Goal: Task Accomplishment & Management: Use online tool/utility

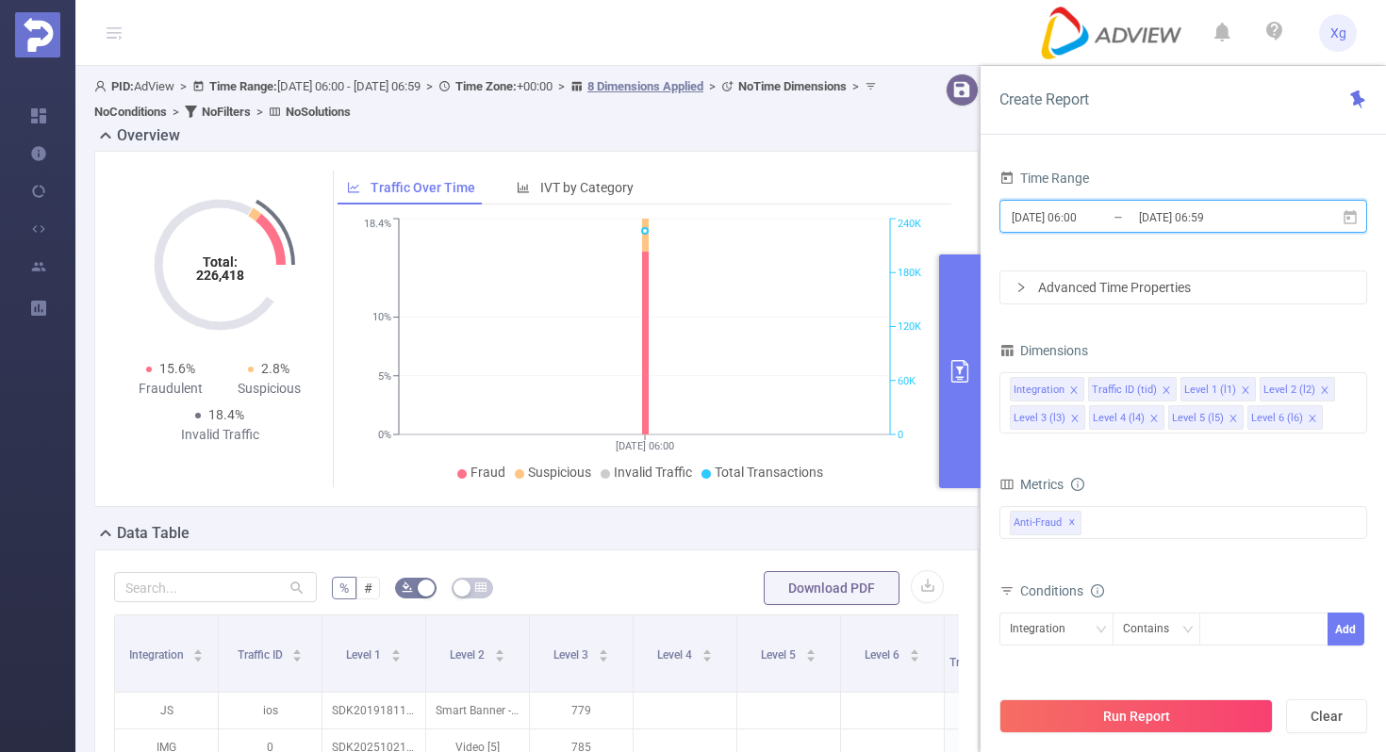
click at [1349, 218] on icon at bounding box center [1349, 216] width 13 height 14
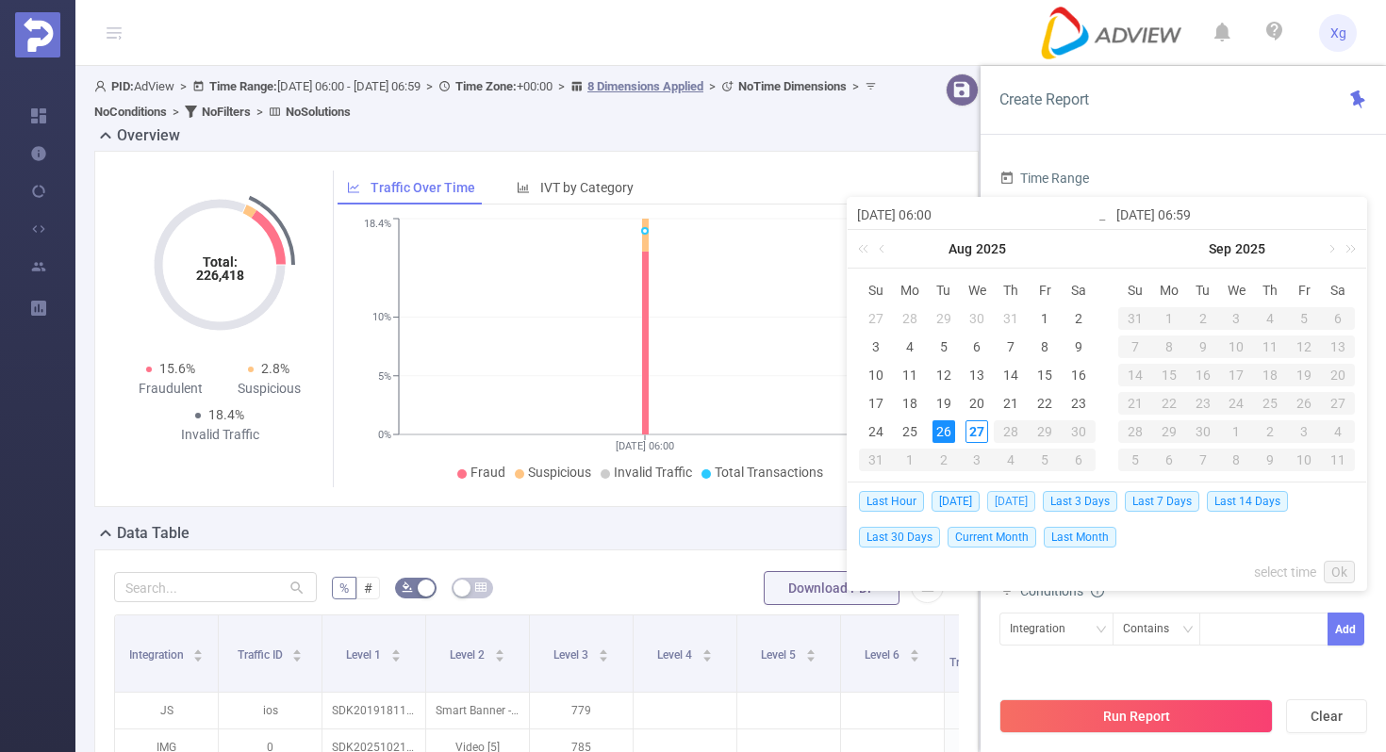
click at [1031, 504] on span "[DATE]" at bounding box center [1011, 501] width 48 height 21
type input "[DATE] 00:00"
type input "[DATE] 23:59"
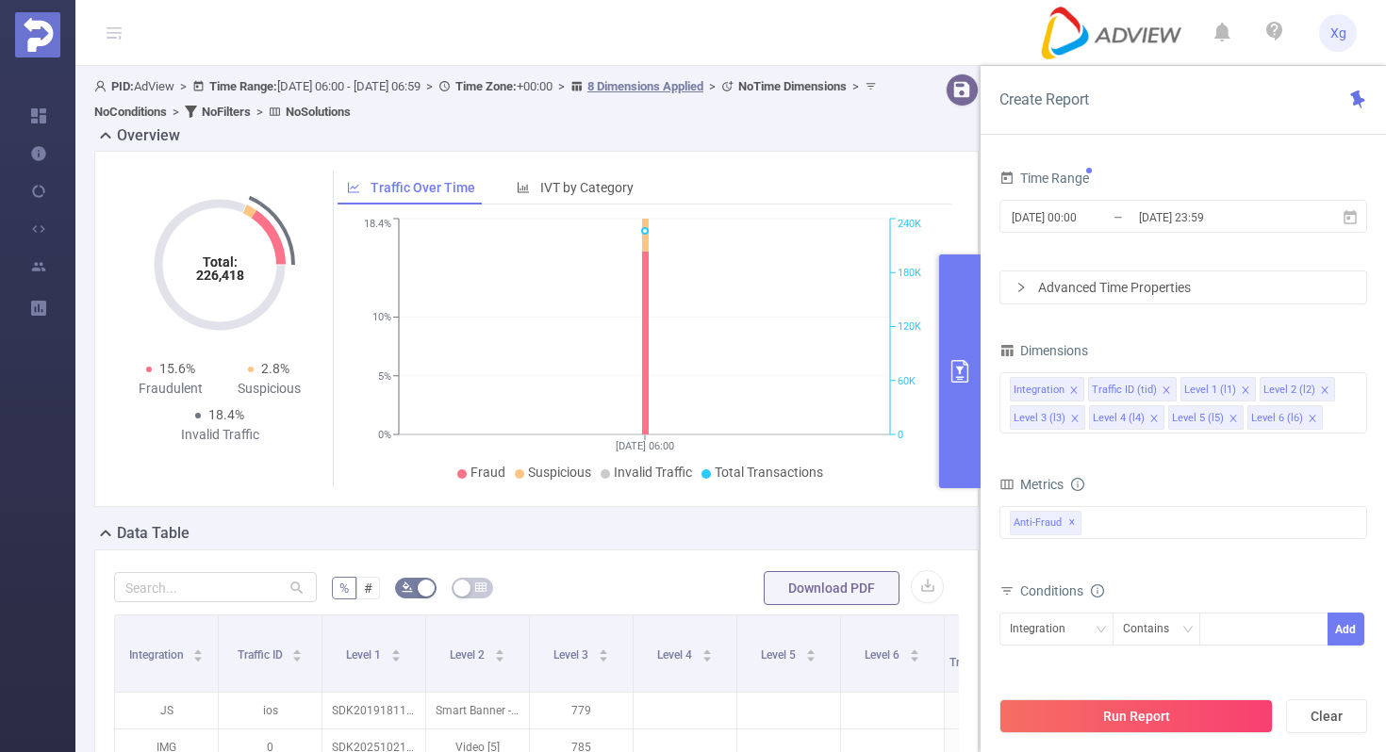
click at [1236, 292] on div "Advanced Time Properties" at bounding box center [1183, 287] width 366 height 32
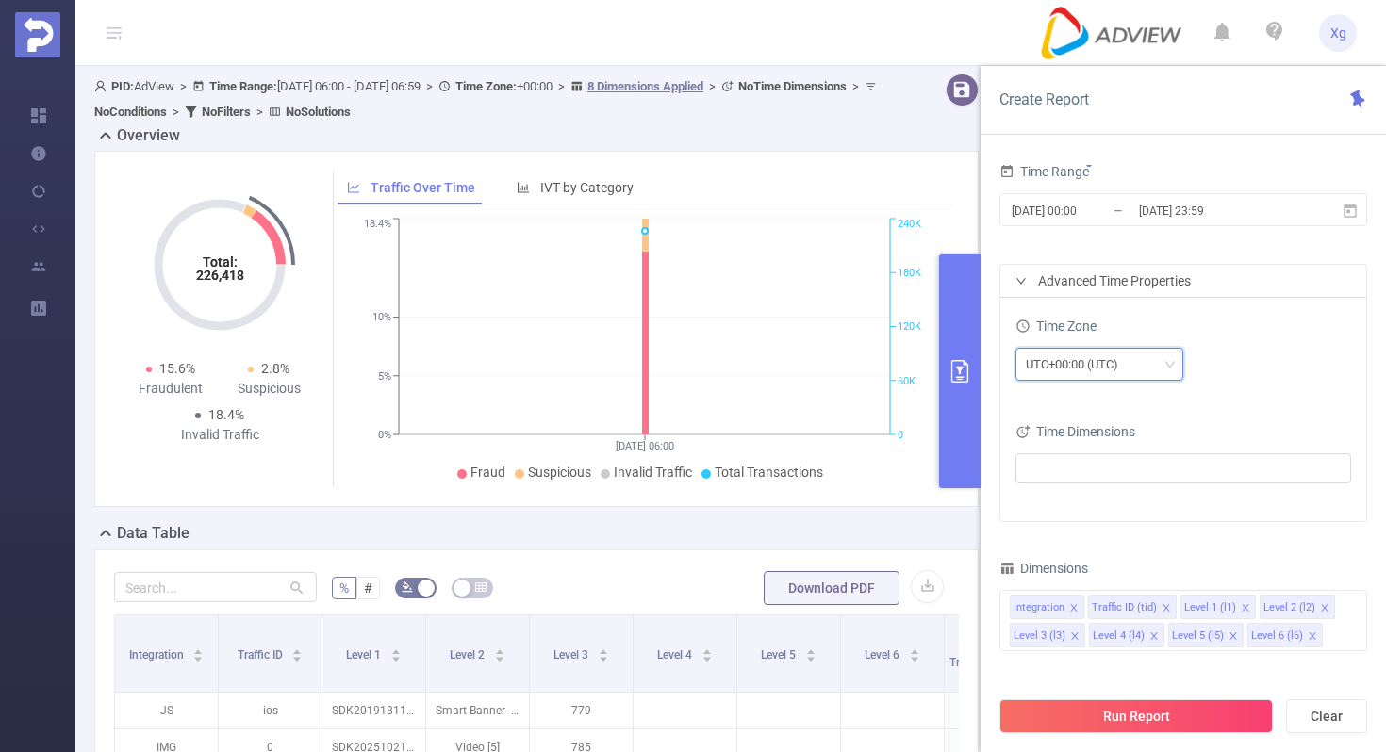
click at [1141, 358] on div "UTC+00:00 (UTC)" at bounding box center [1099, 364] width 147 height 31
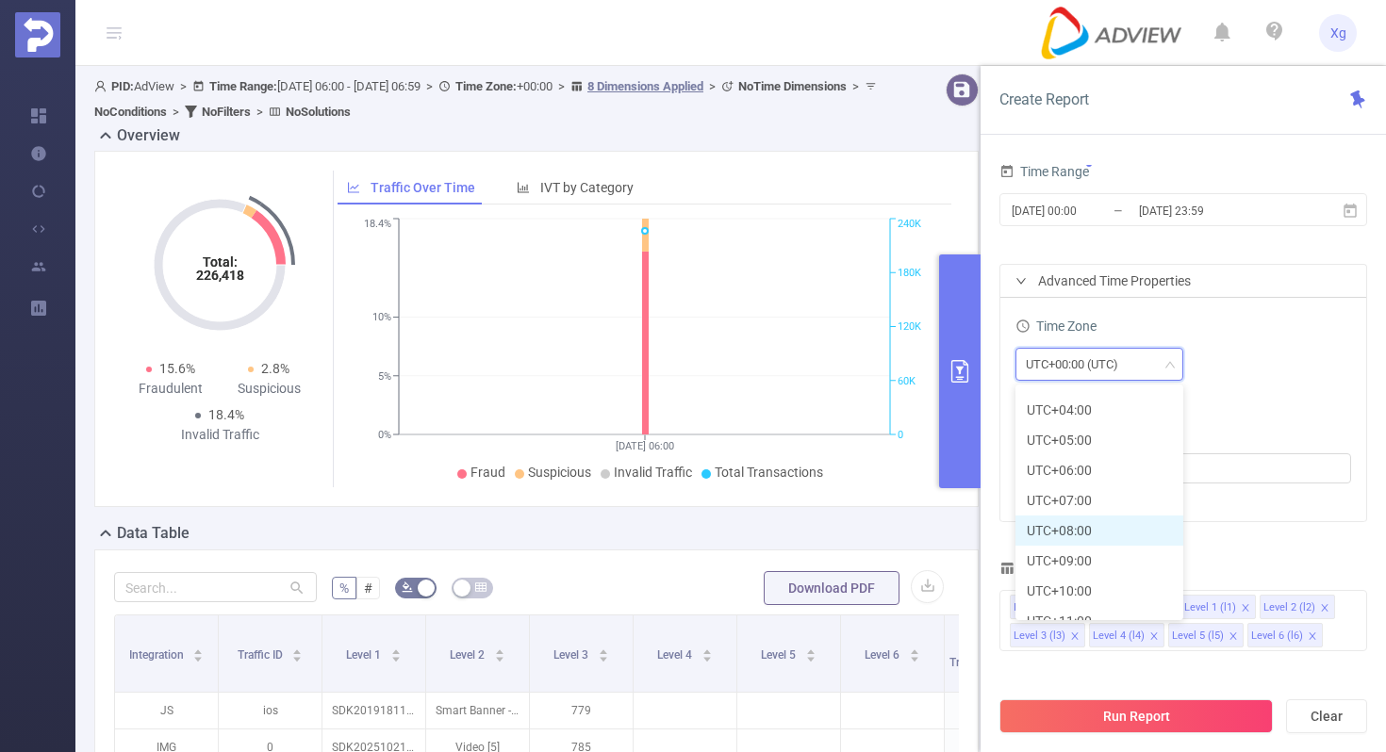
scroll to position [515, 0]
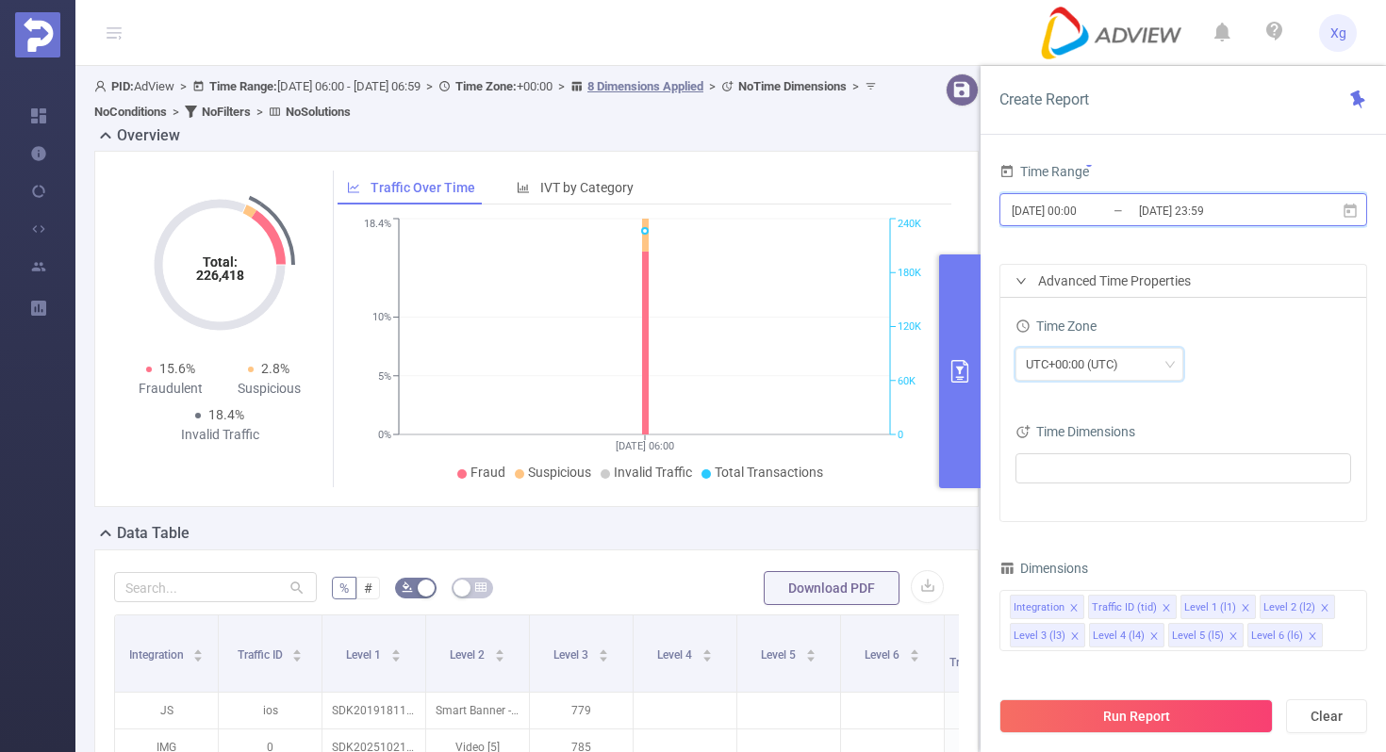
click at [1355, 213] on icon at bounding box center [1349, 210] width 13 height 14
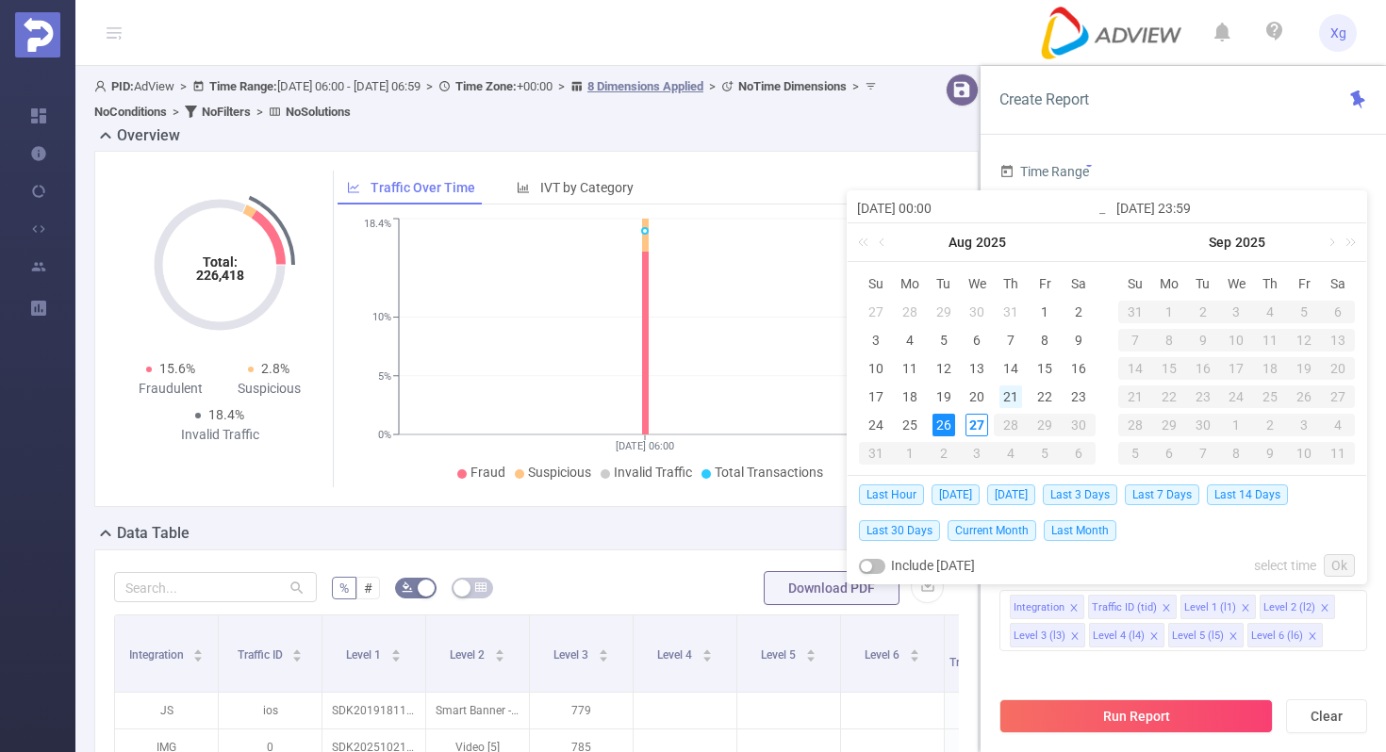
click at [1011, 392] on div "21" at bounding box center [1010, 397] width 23 height 23
click at [976, 422] on div "27" at bounding box center [976, 425] width 23 height 23
type input "[DATE] 00:00"
type input "[DATE] 23:59"
type input "[DATE] 00:00"
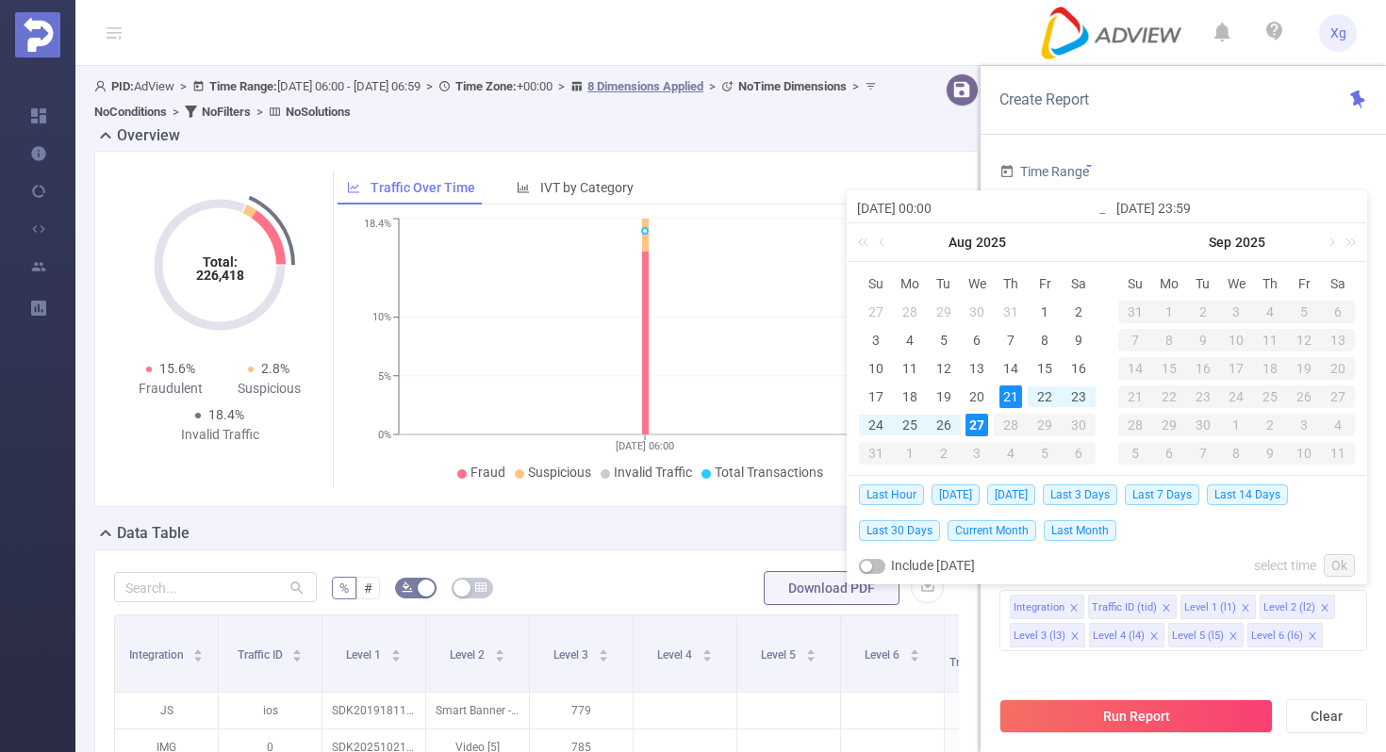
type input "[DATE] 23:59"
click at [1342, 555] on link "Ok" at bounding box center [1338, 565] width 31 height 23
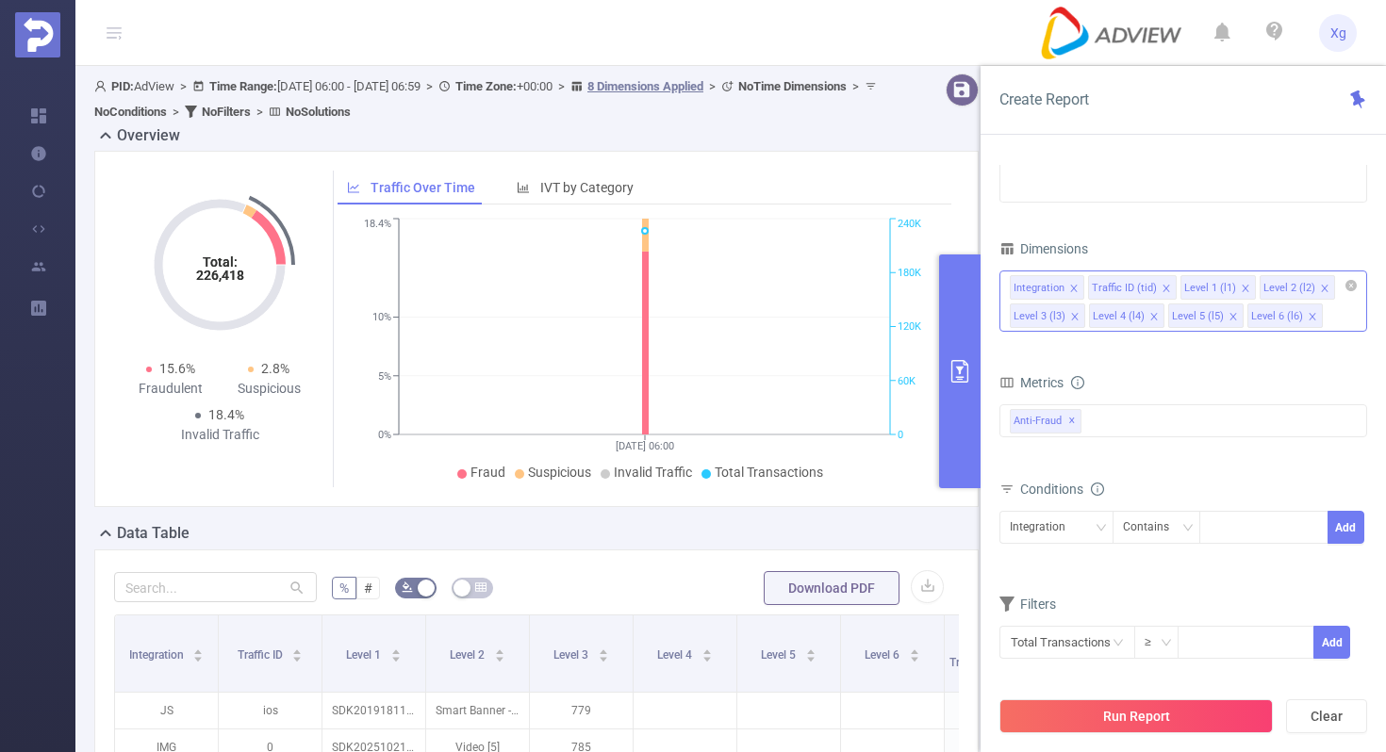
click at [1076, 289] on icon "icon: close" at bounding box center [1073, 288] width 9 height 9
click at [1085, 288] on icon "icon: close" at bounding box center [1087, 288] width 7 height 7
click at [1154, 290] on icon "icon: close" at bounding box center [1153, 288] width 9 height 9
click at [1151, 287] on icon "icon: close" at bounding box center [1153, 288] width 7 height 7
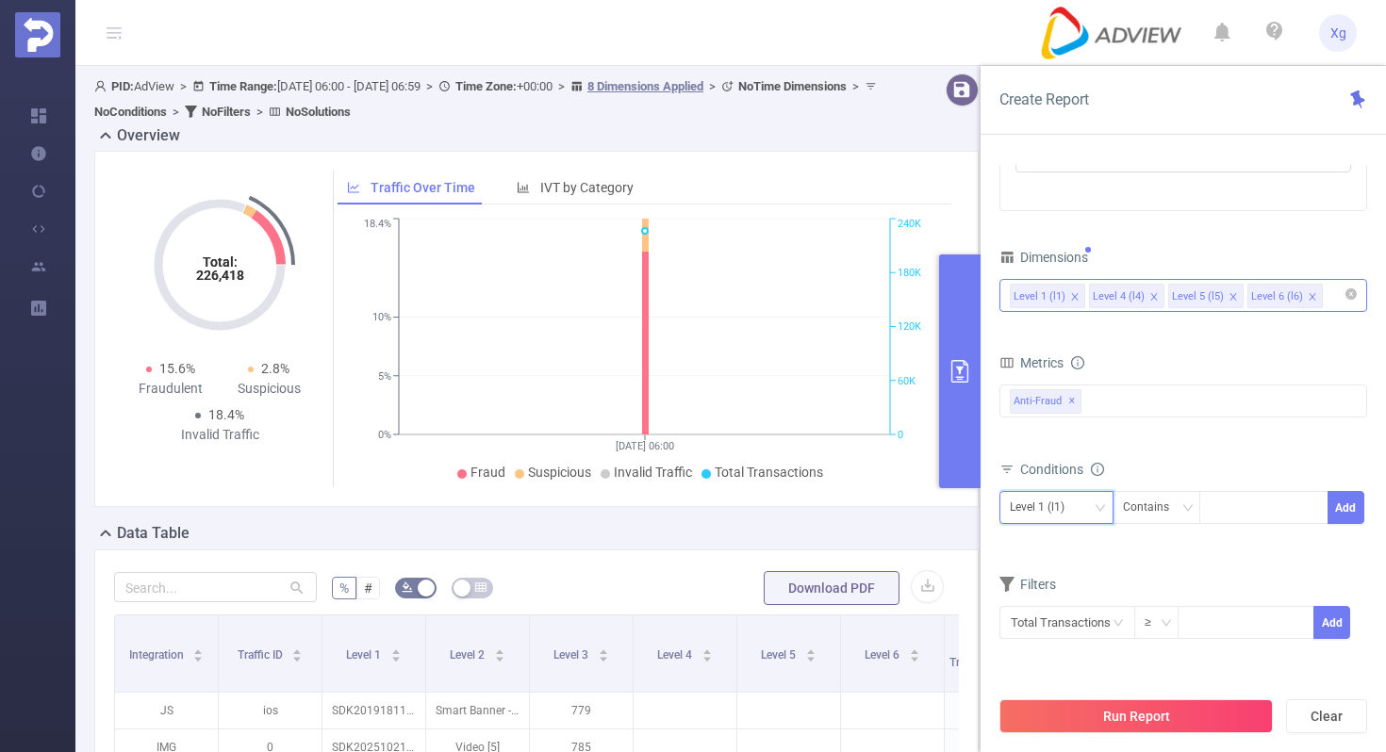
click at [1108, 516] on div "Level 1 (l1)" at bounding box center [1056, 507] width 114 height 33
click at [1020, 583] on li "Level 4 (l4)" at bounding box center [1056, 577] width 114 height 30
click at [1056, 542] on div "Conditions Level 4 (l4) Contains Add" at bounding box center [1183, 502] width 368 height 92
click at [1081, 507] on div "Level 4 (l4)" at bounding box center [1056, 507] width 93 height 31
click at [1062, 537] on li "Level 1 (l1)" at bounding box center [1056, 547] width 114 height 30
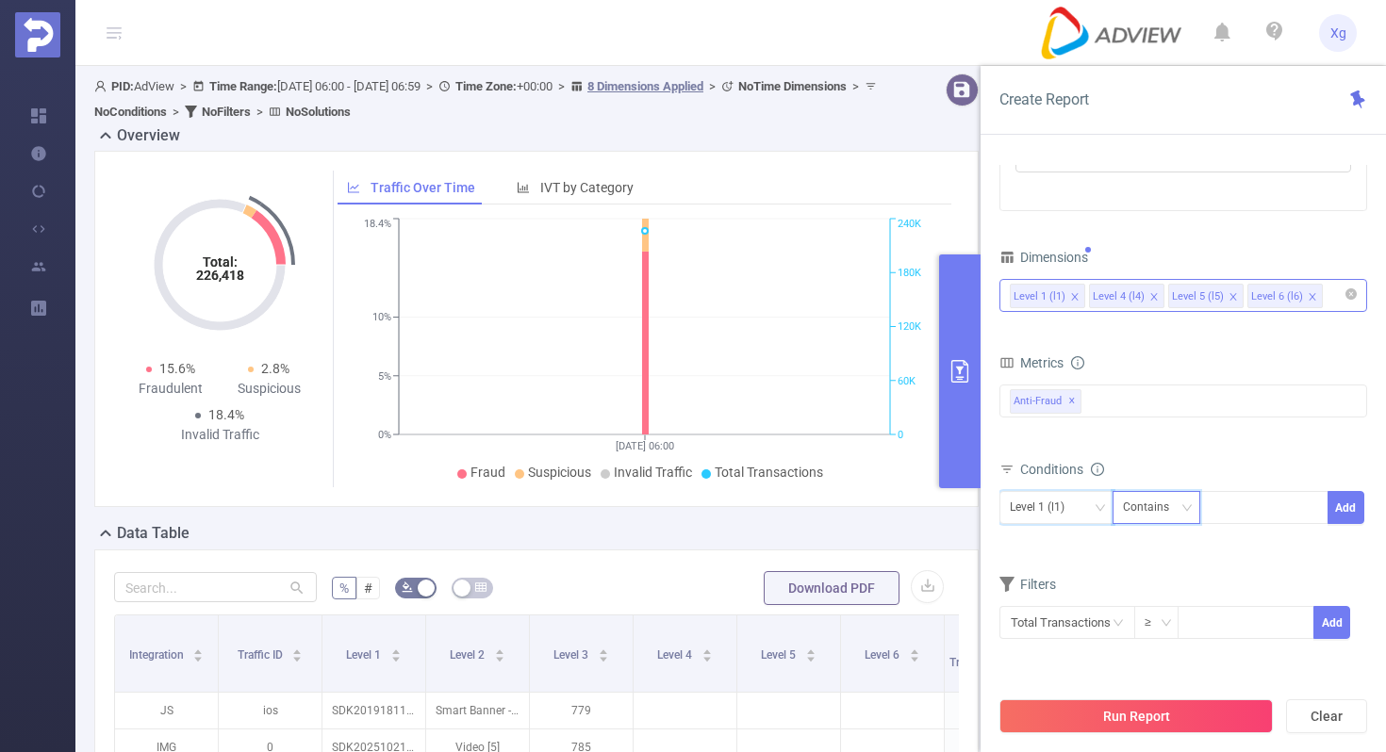
click at [1167, 519] on div "Contains" at bounding box center [1152, 507] width 59 height 31
click at [1153, 579] on li "Is" at bounding box center [1173, 577] width 125 height 30
click at [1257, 499] on div at bounding box center [1263, 507] width 108 height 31
paste input "SDK20251027100408g4q8q3boy3wgnmx"
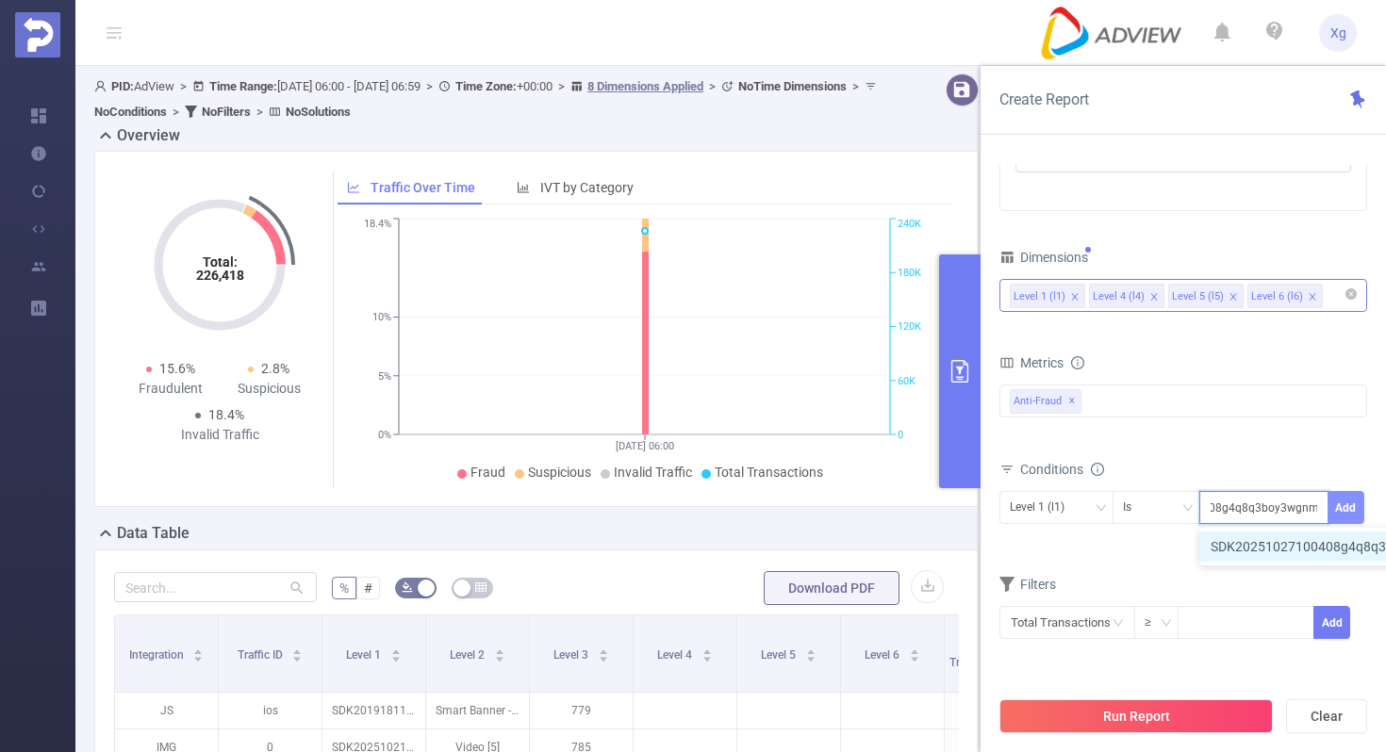
type input "SDK20251027100408g4q8q3boy3wgnmx"
click at [1357, 509] on button "Add" at bounding box center [1345, 507] width 37 height 33
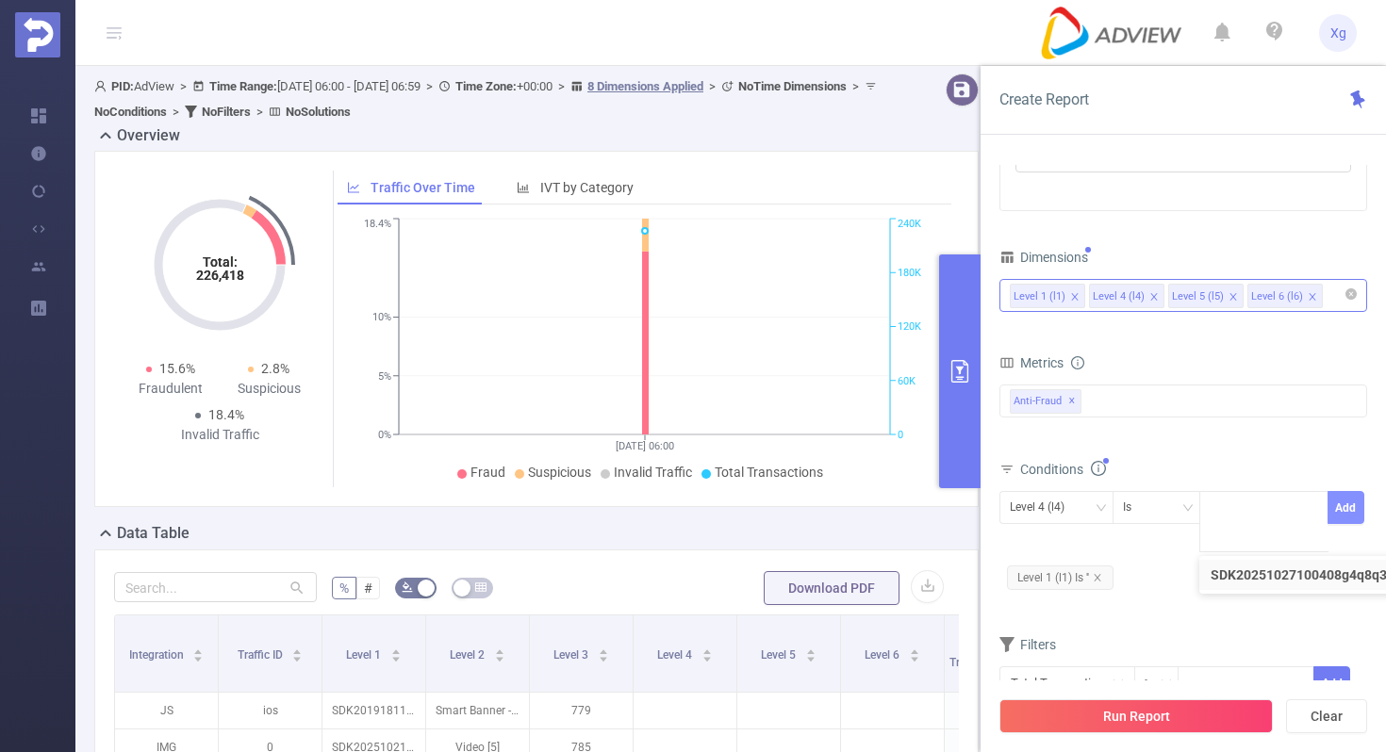
scroll to position [0, 0]
click at [1100, 577] on icon "icon: close" at bounding box center [1097, 577] width 9 height 9
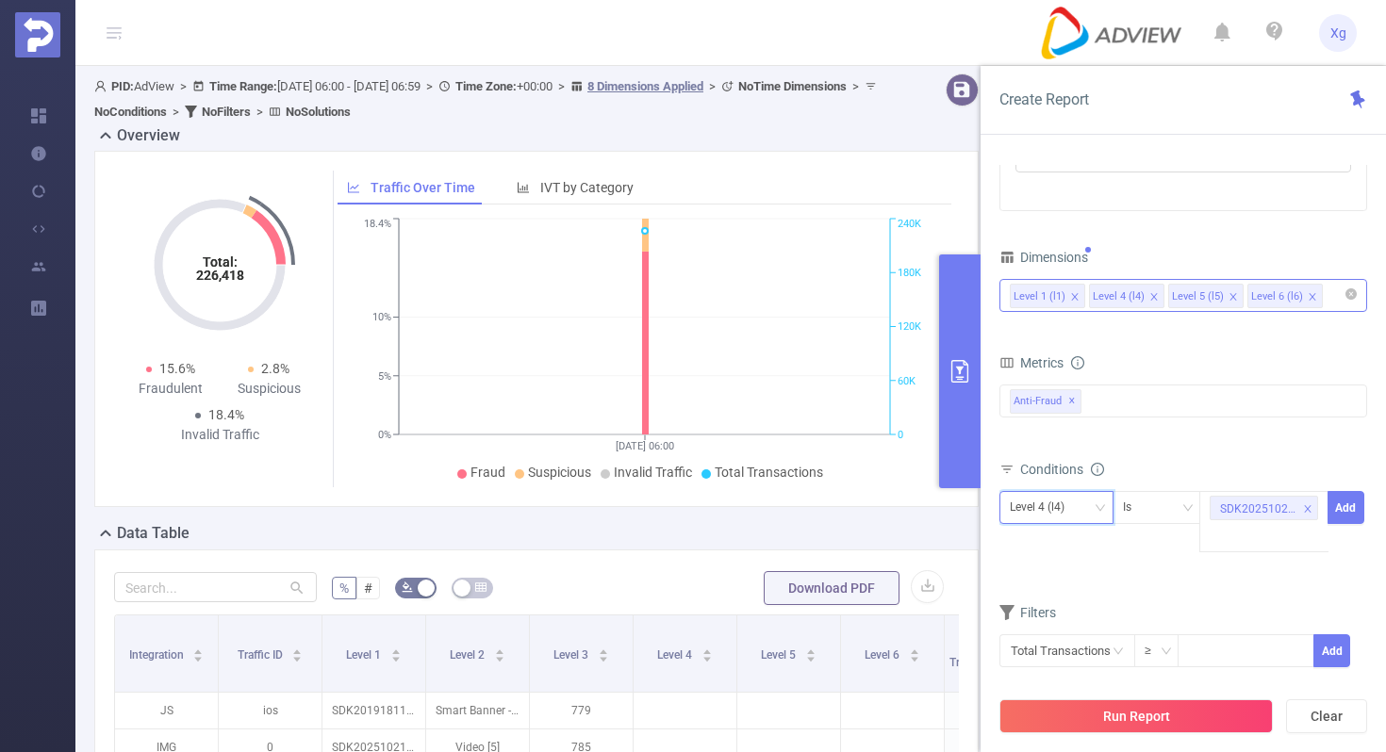
click at [1103, 508] on icon "icon: down" at bounding box center [1099, 507] width 11 height 11
click at [1065, 542] on li "Level 1 (l1)" at bounding box center [1056, 547] width 114 height 30
click at [1331, 500] on button "Add" at bounding box center [1345, 507] width 37 height 33
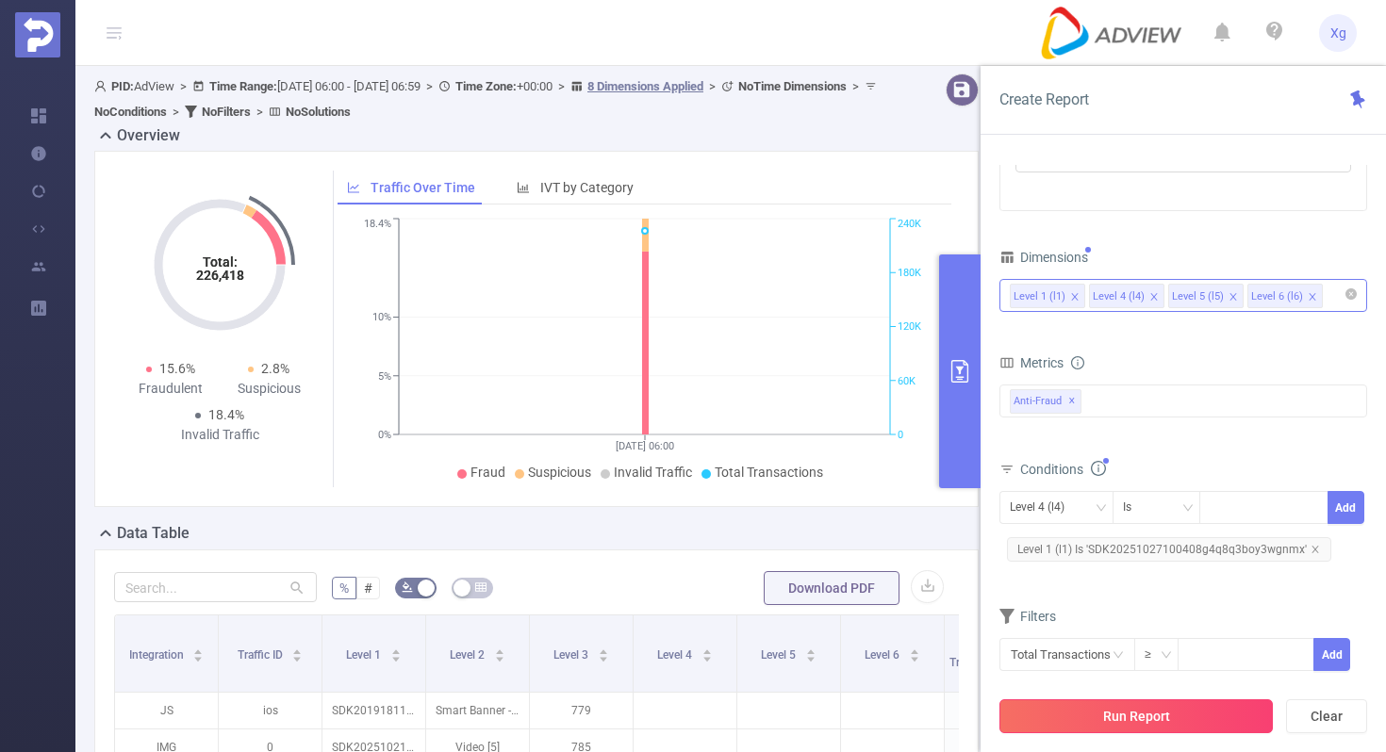
click at [1099, 715] on button "Run Report" at bounding box center [1135, 716] width 273 height 34
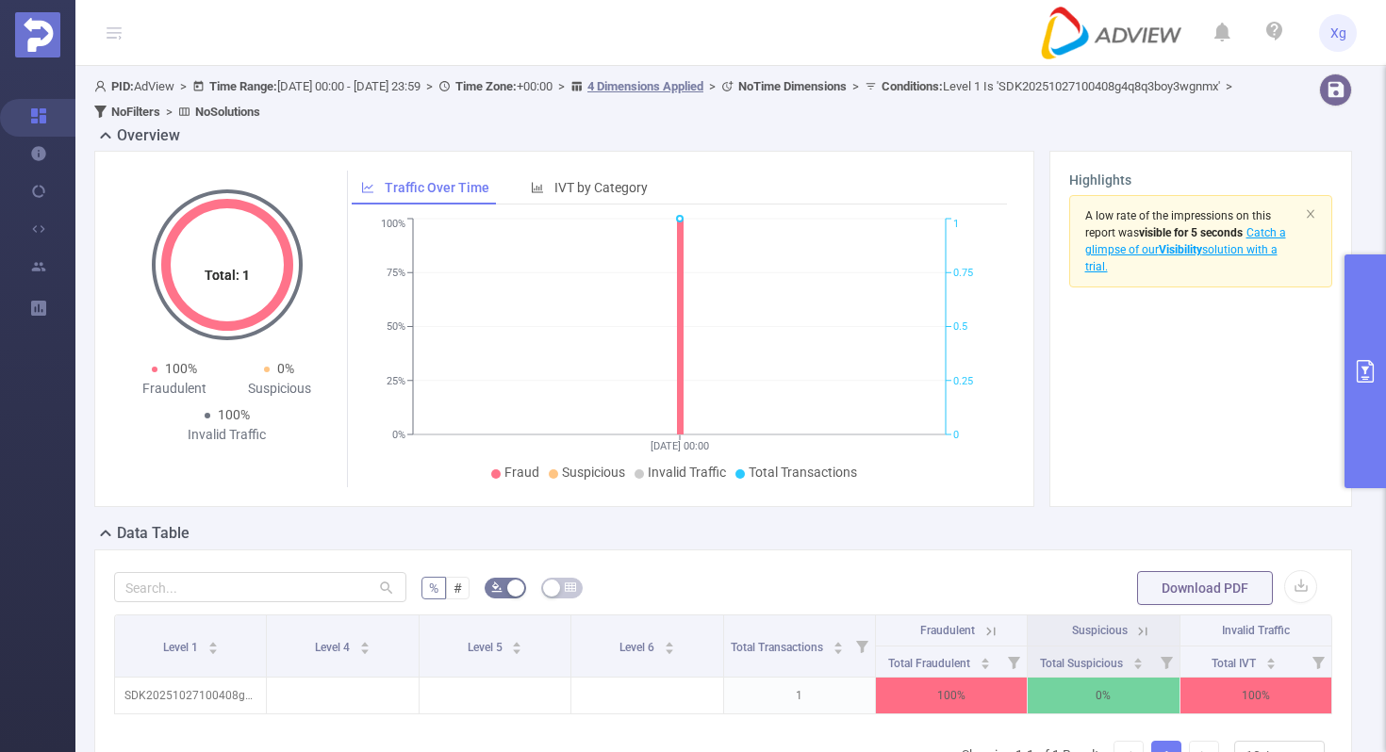
click at [1376, 345] on button "primary" at bounding box center [1364, 372] width 41 height 234
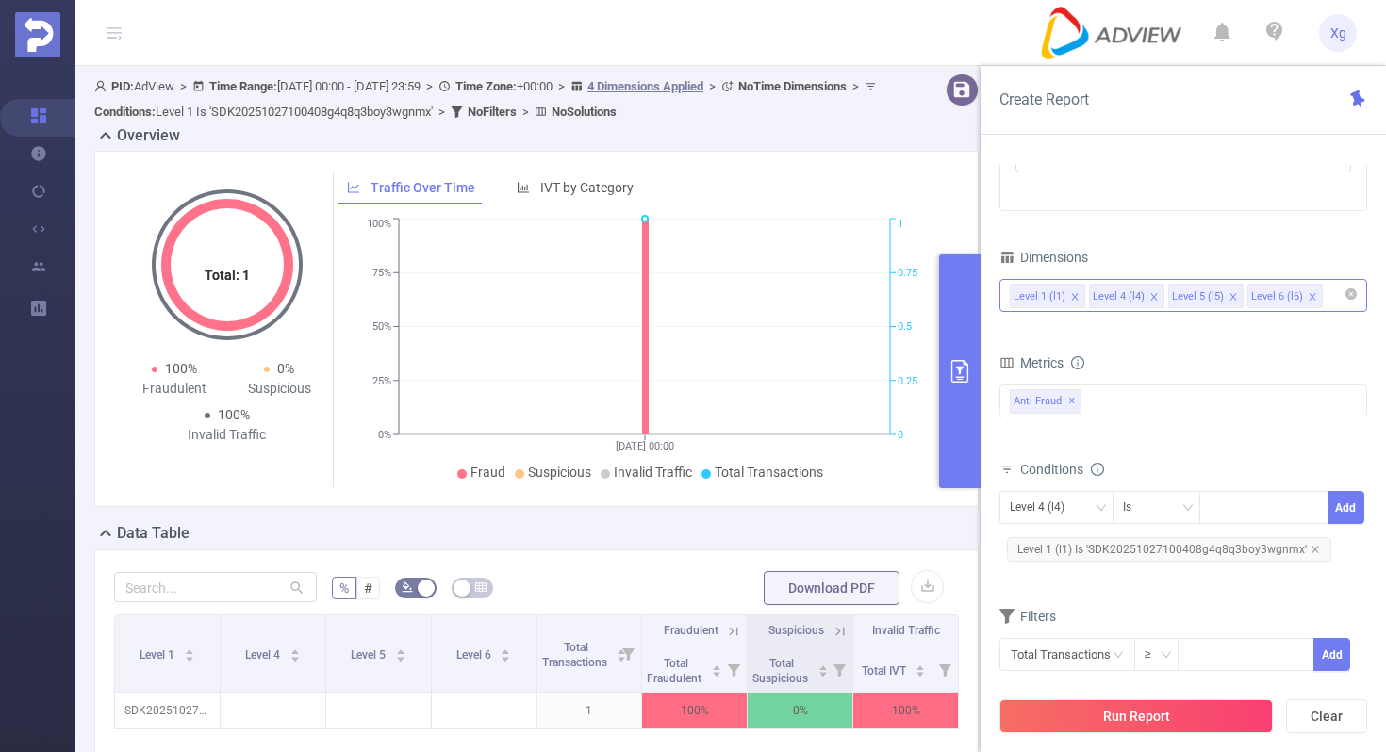
click at [1367, 345] on form "Dimensions Level 1 (l1) Level 4 (l4) Level 5 (l5) Level 6 (l6) Metrics Total Ge…" at bounding box center [1183, 470] width 368 height 452
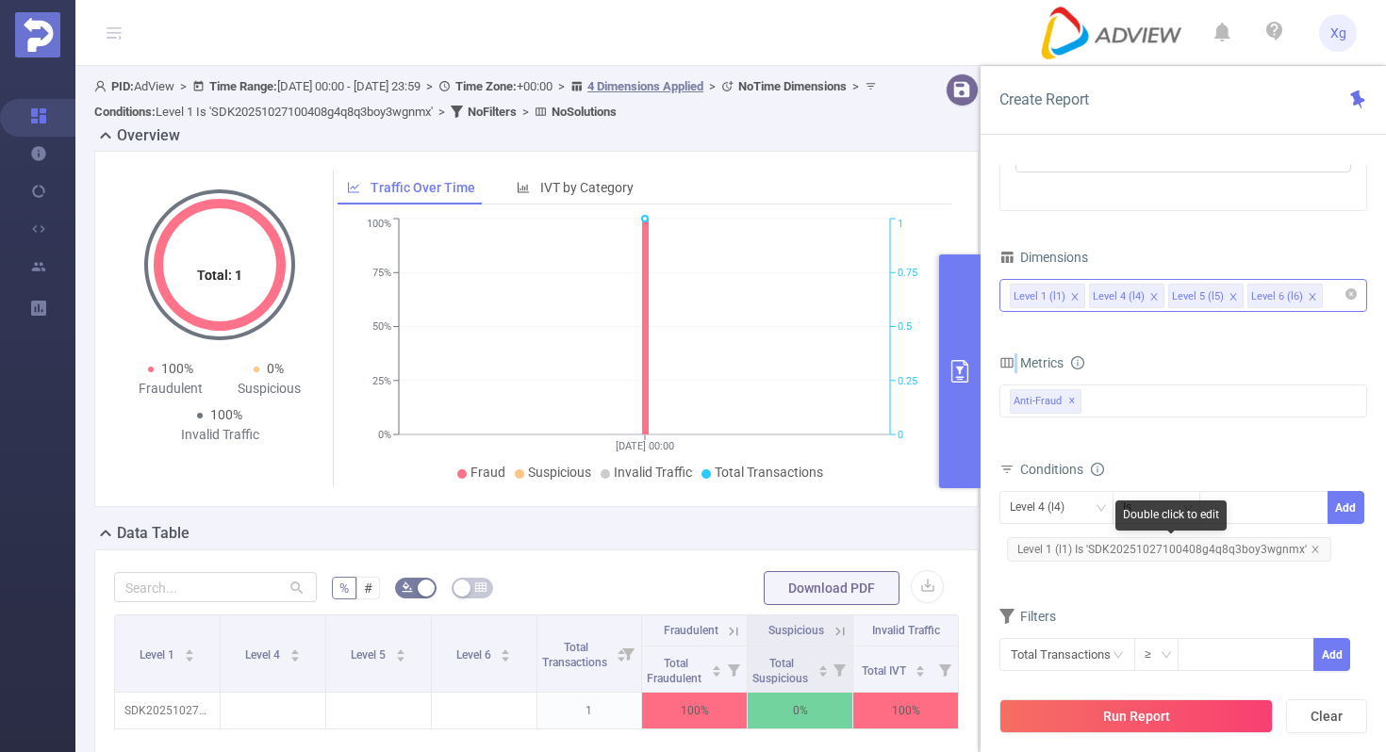
click at [1117, 544] on span "Level 1 (l1) Is 'SDK20251027100408g4q8q3boy3wgnmx'" at bounding box center [1169, 549] width 324 height 25
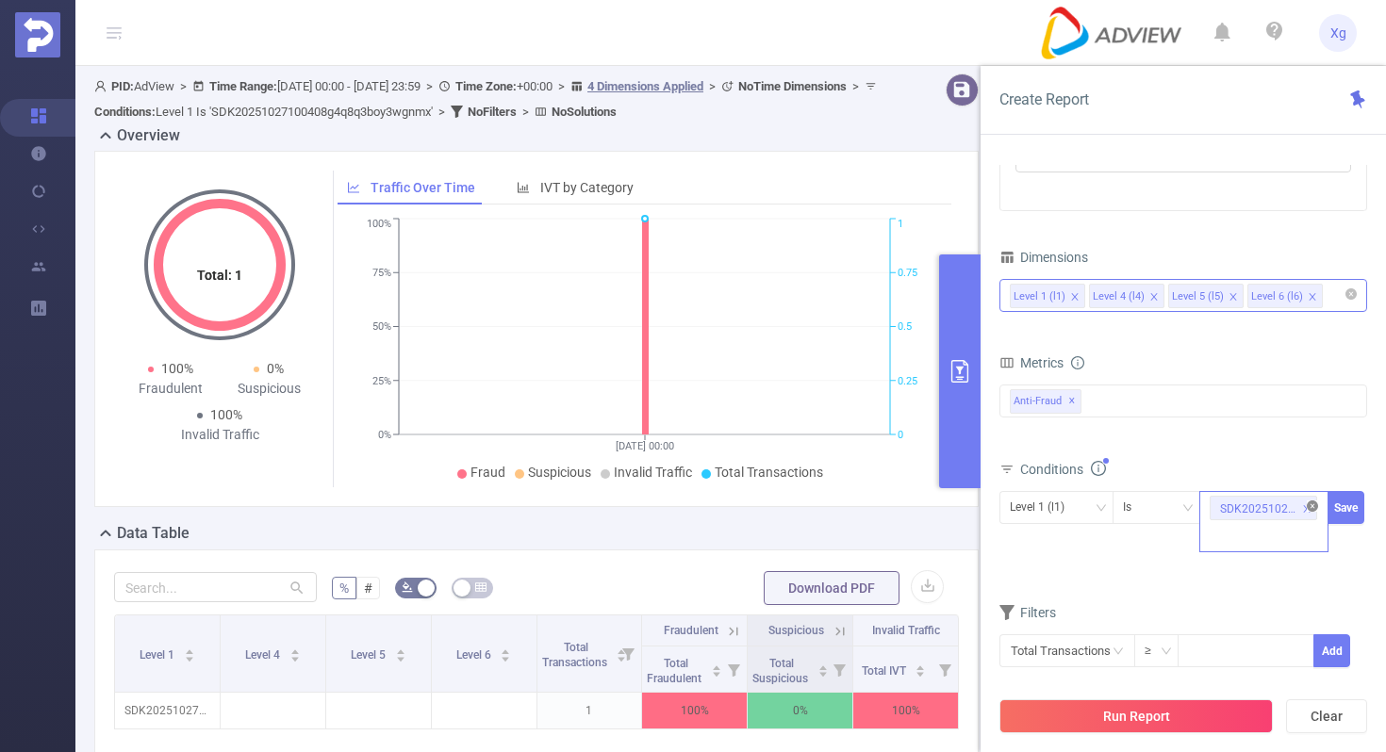
click at [1315, 507] on icon "icon: close-circle" at bounding box center [1311, 506] width 11 height 11
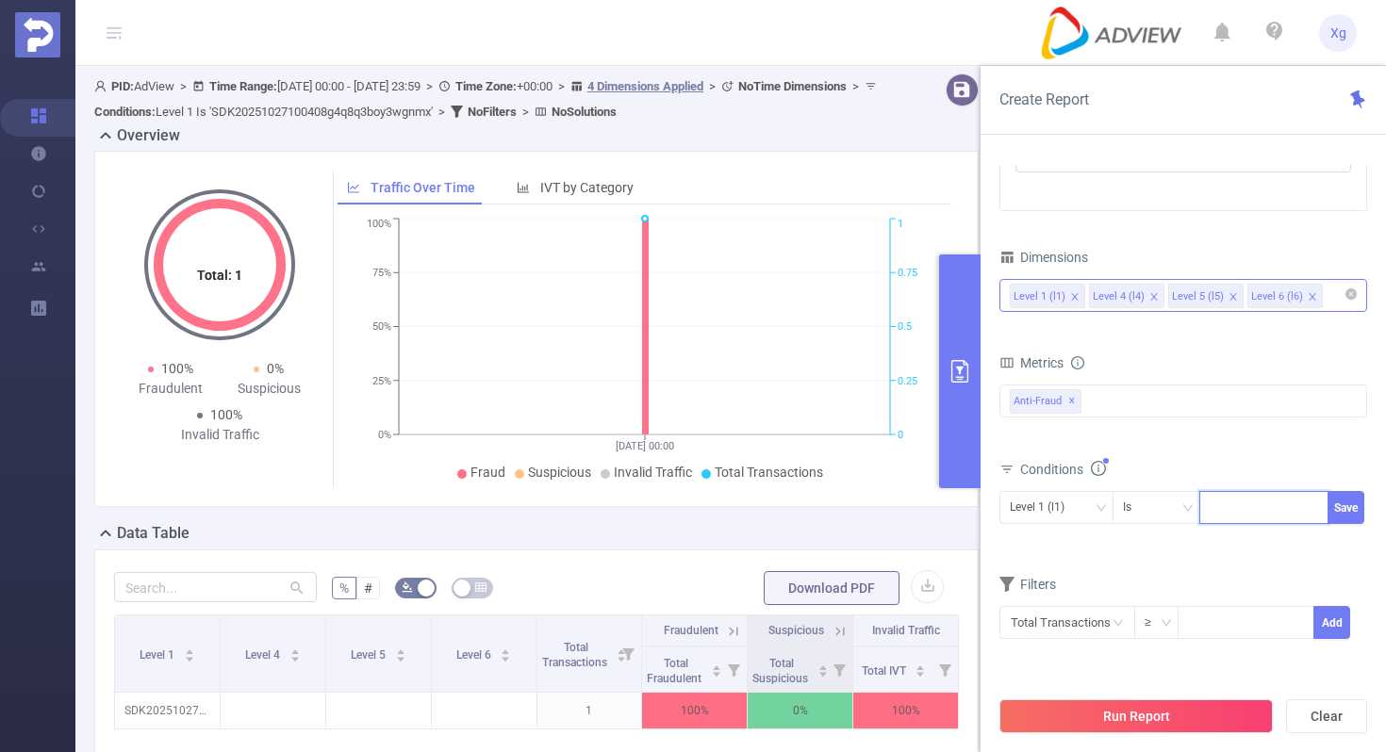
click at [1239, 507] on div at bounding box center [1263, 507] width 108 height 31
paste input "SDK20250927090453qw3rd0trsf7z1he"
type input "SDK20250927090453qw3rd0trsf7z1he"
click at [1344, 498] on button "Save" at bounding box center [1345, 507] width 37 height 33
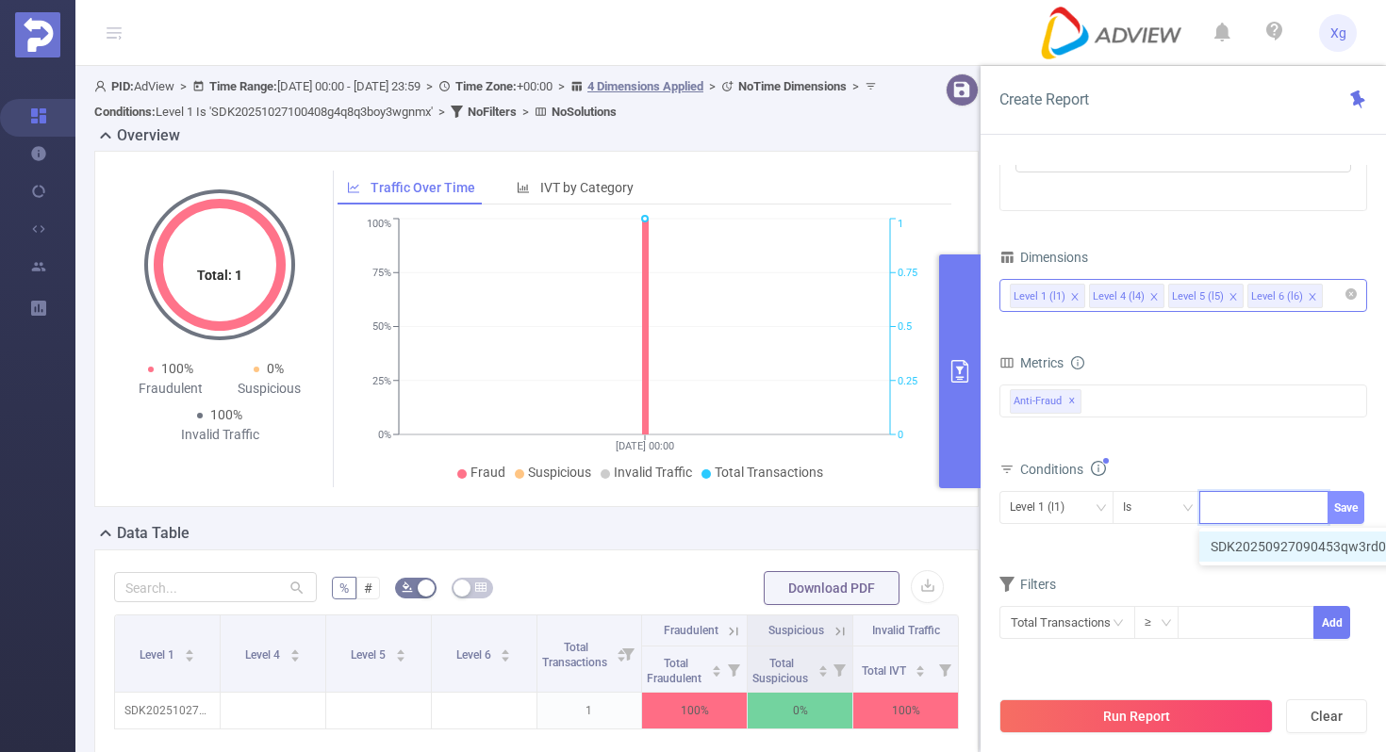
scroll to position [0, 0]
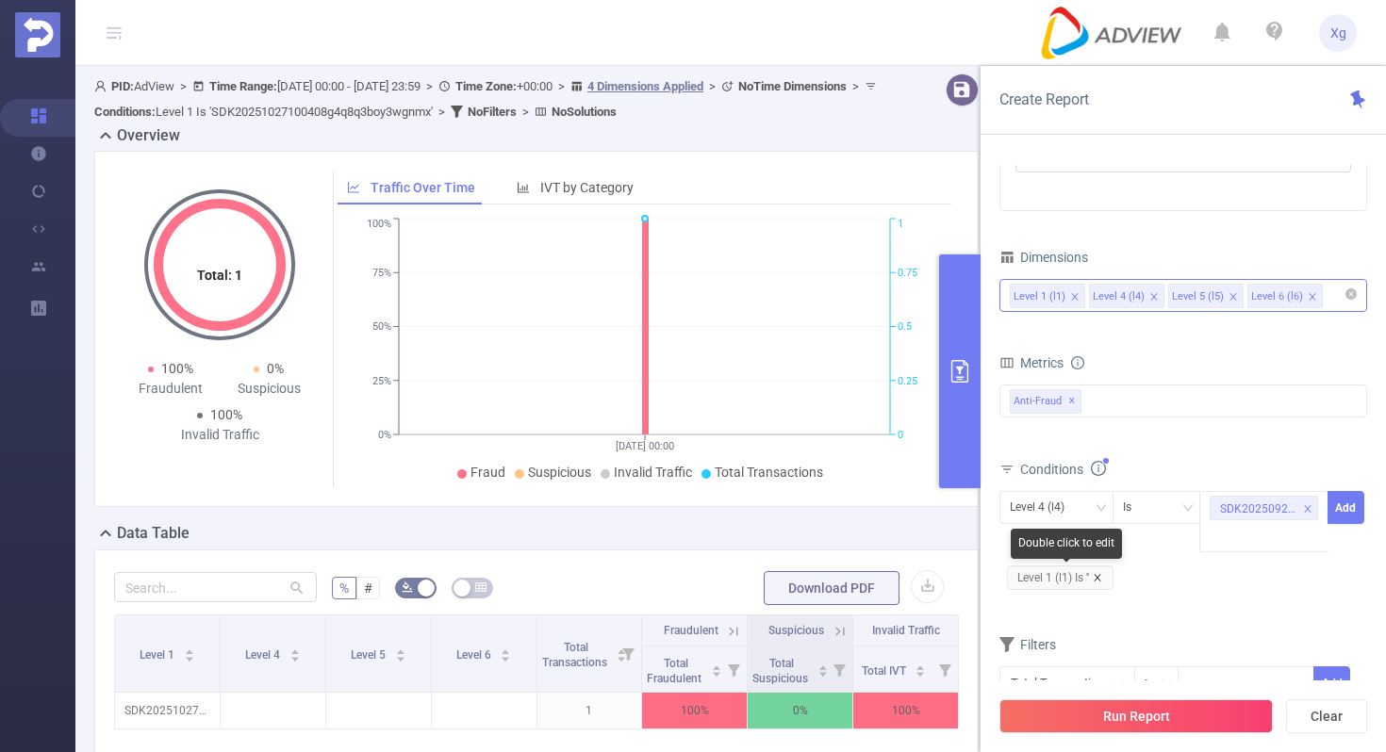
click at [1097, 579] on icon "icon: close" at bounding box center [1097, 577] width 9 height 9
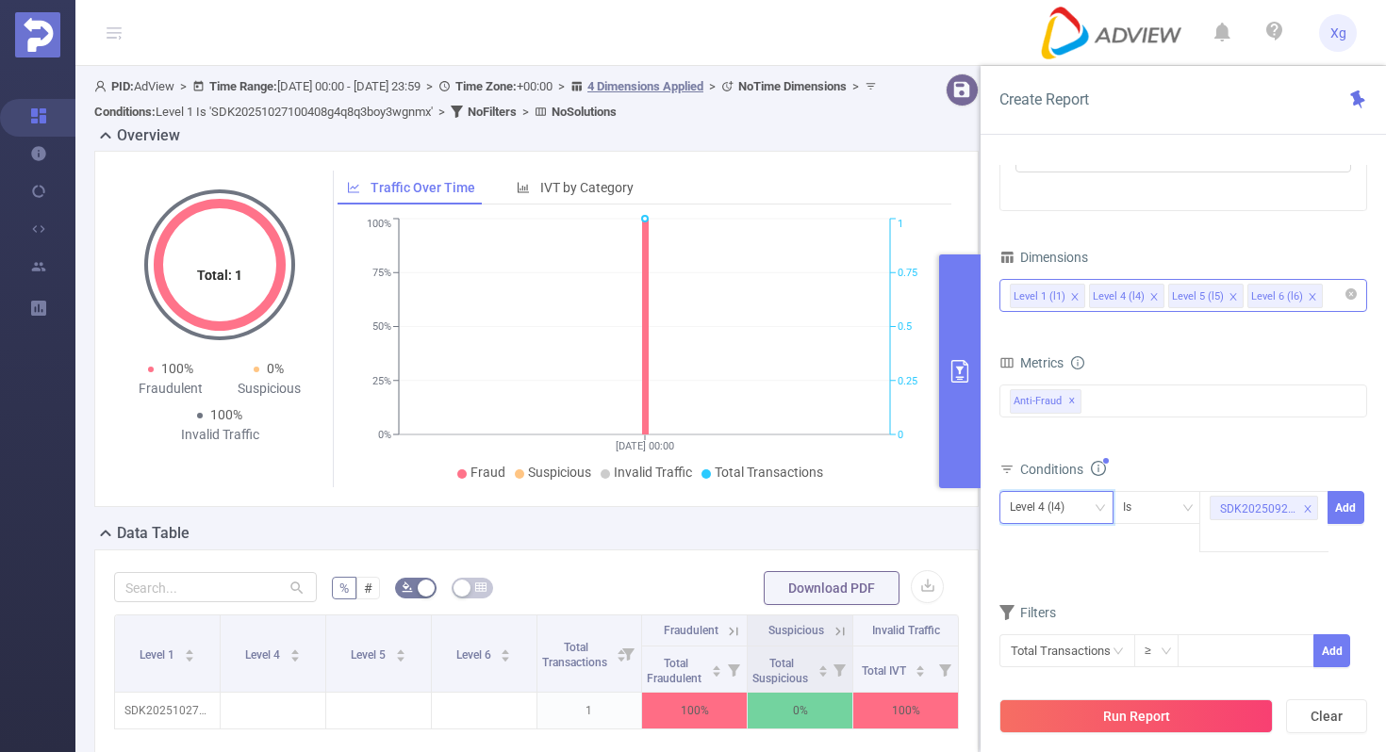
click at [1103, 496] on div "Level 4 (l4)" at bounding box center [1056, 507] width 114 height 33
click at [1058, 532] on li "Level 1 (l1)" at bounding box center [1056, 547] width 114 height 30
click at [1360, 503] on button "Add" at bounding box center [1345, 507] width 37 height 33
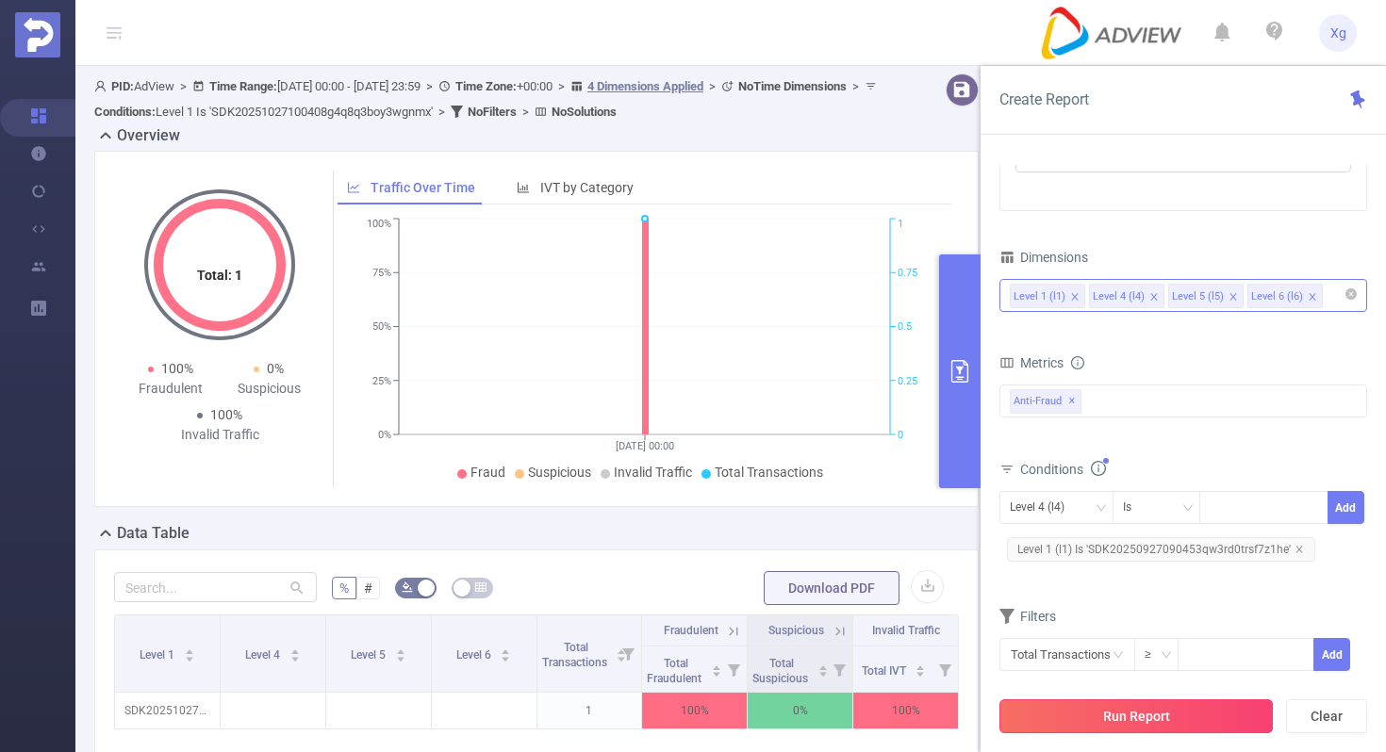
click at [1109, 708] on button "Run Report" at bounding box center [1135, 716] width 273 height 34
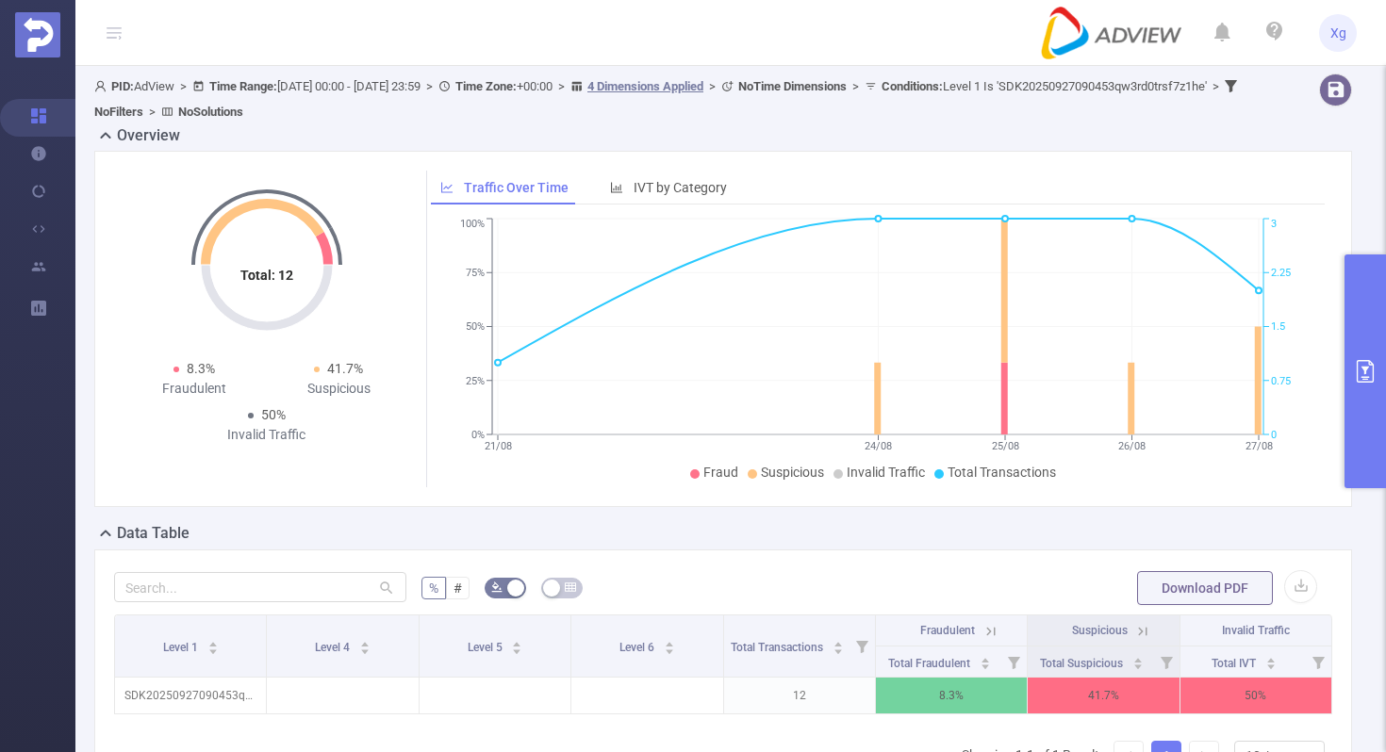
click at [1158, 631] on th "Suspicious" at bounding box center [1103, 631] width 152 height 31
click at [1144, 637] on icon at bounding box center [1142, 631] width 17 height 17
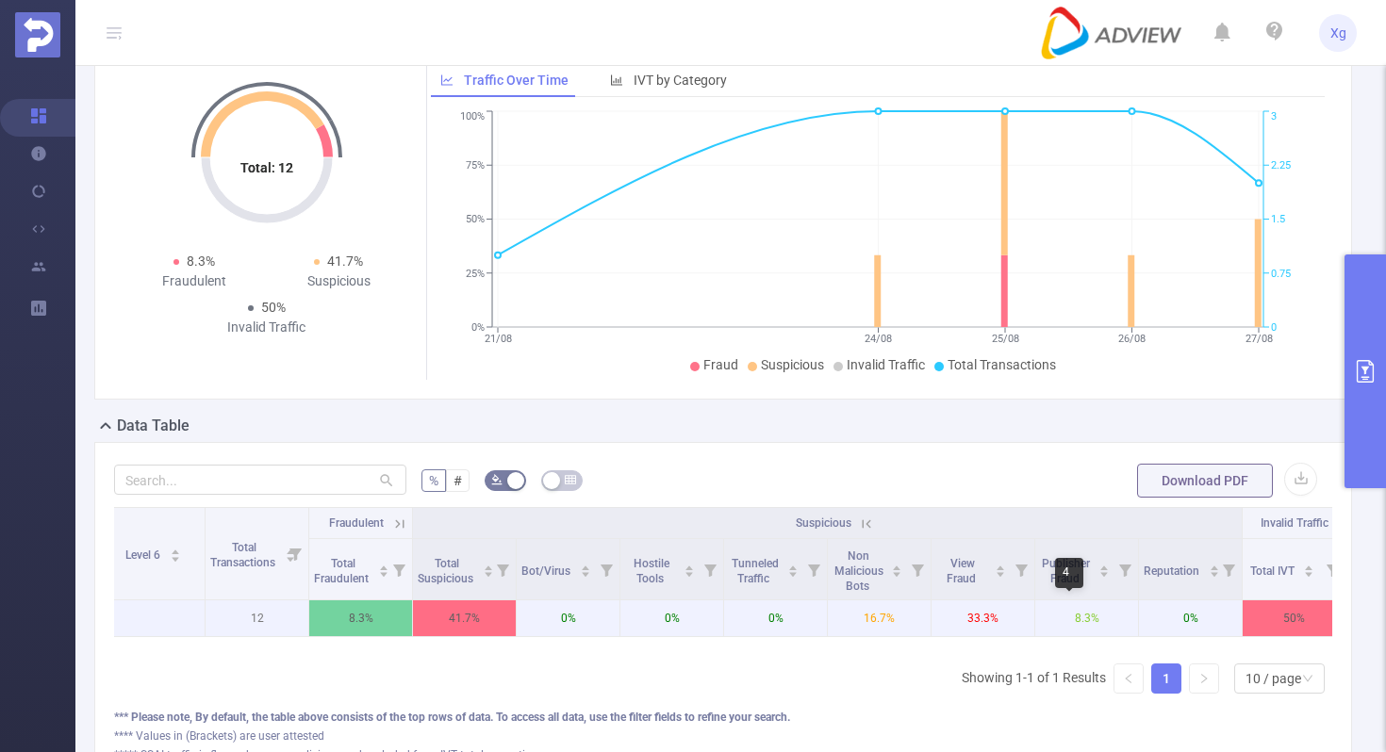
scroll to position [0, 342]
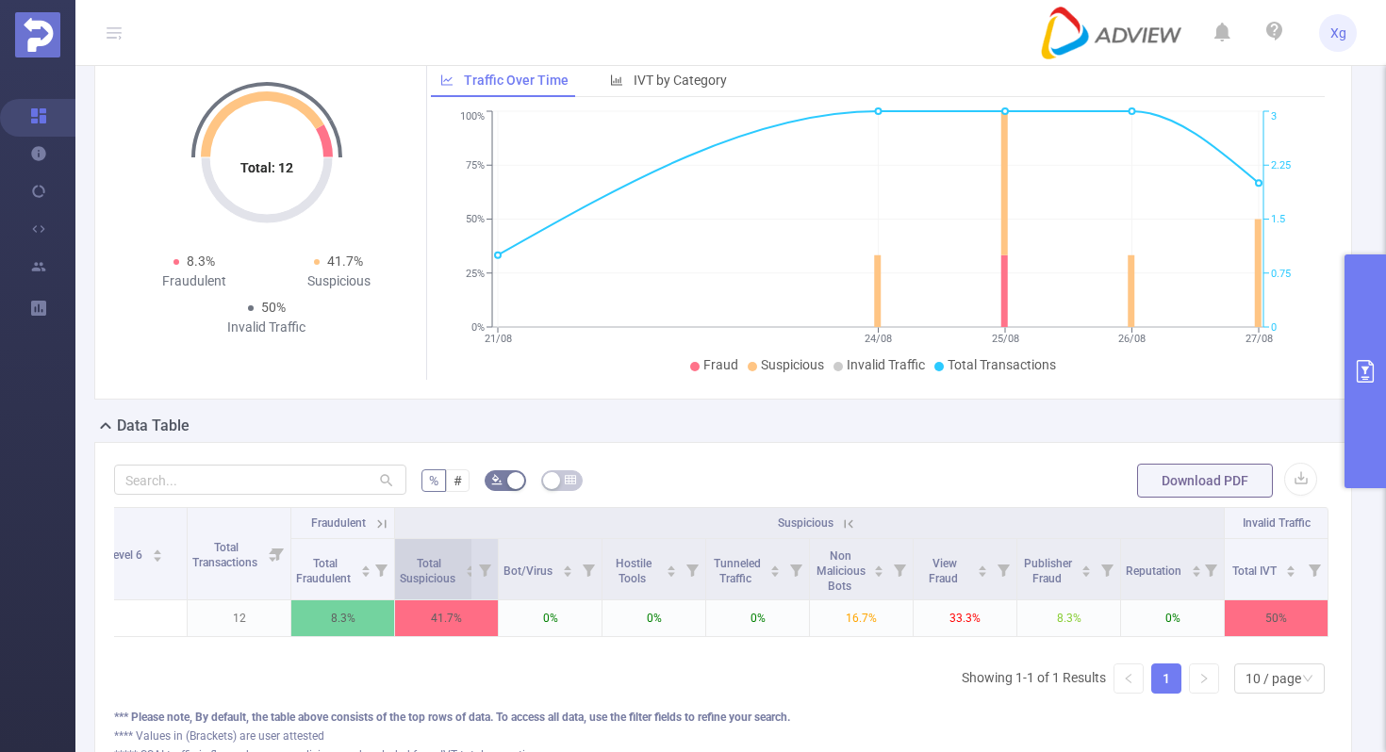
click at [463, 564] on div "Total Suspicious" at bounding box center [438, 569] width 76 height 34
click at [475, 569] on icon at bounding box center [484, 569] width 26 height 60
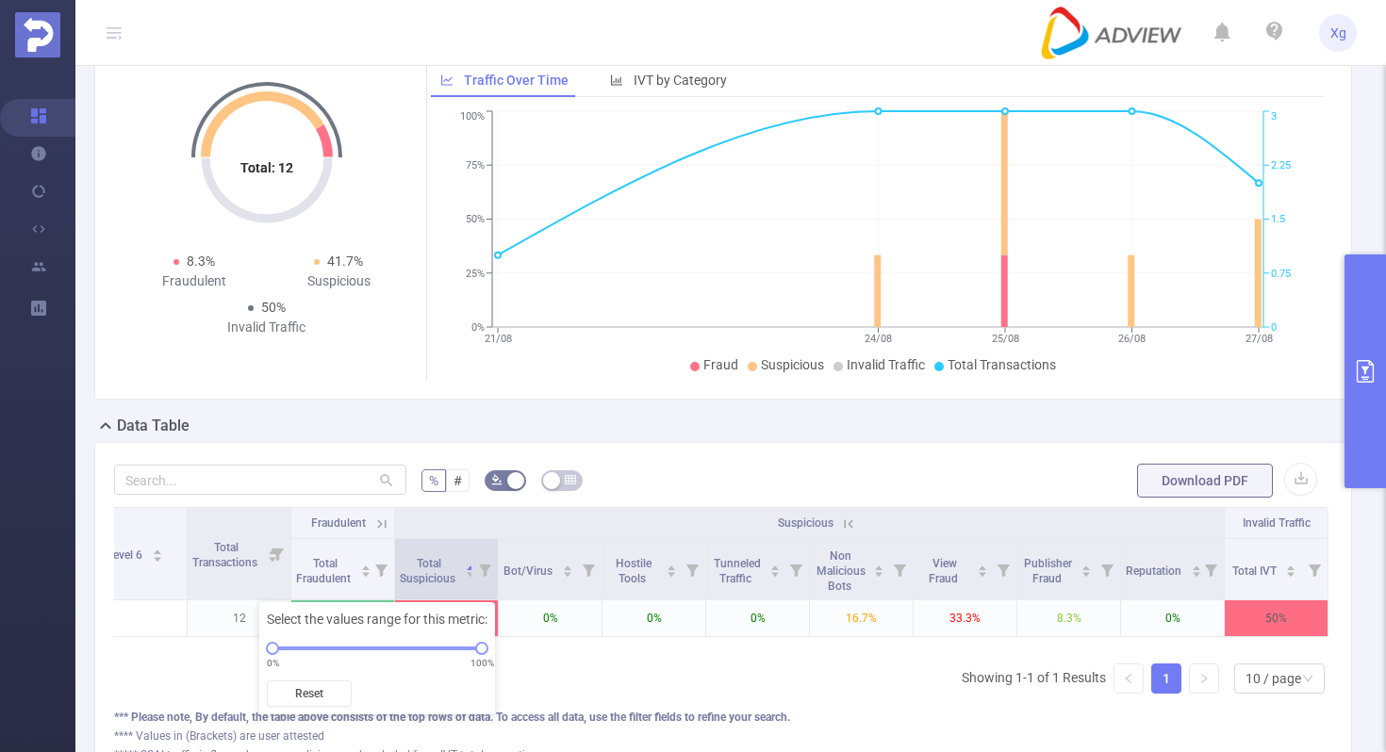
click at [485, 569] on icon at bounding box center [485, 571] width 12 height 12
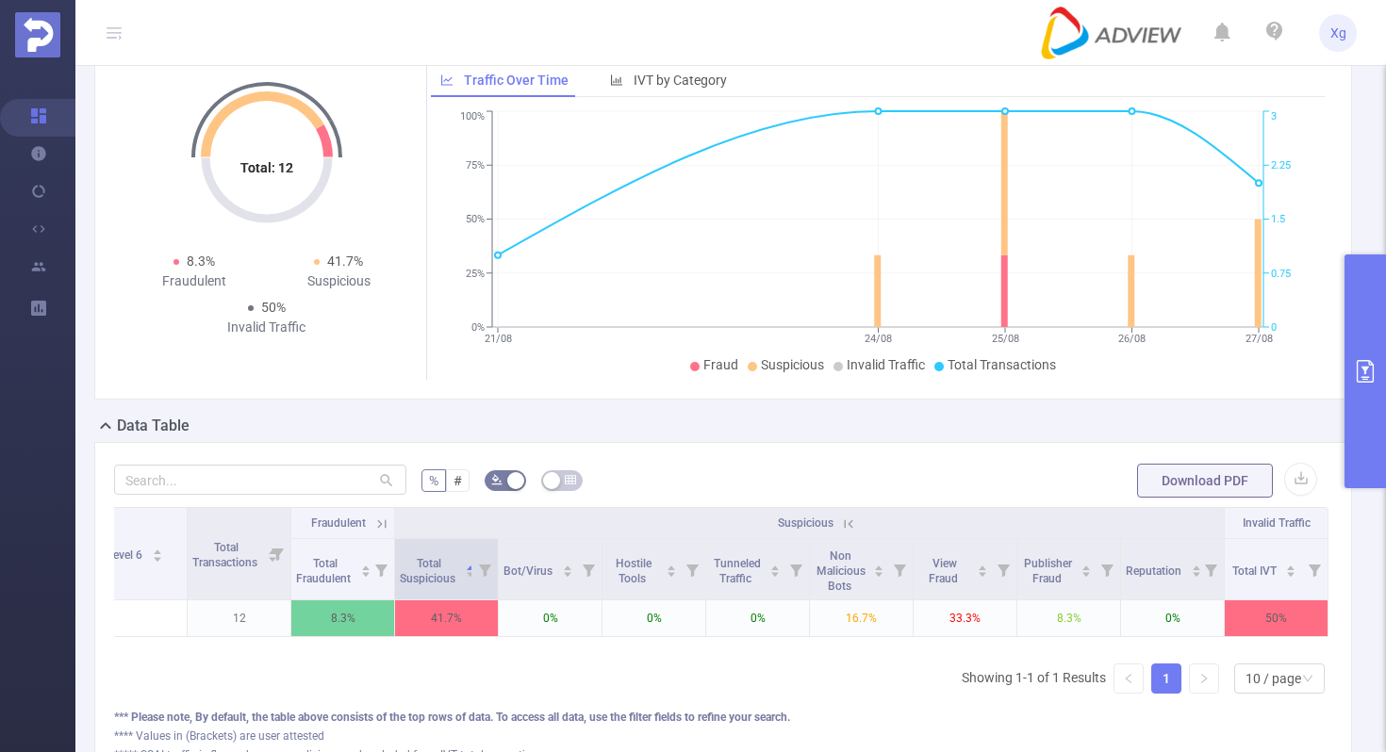
click at [496, 571] on span at bounding box center [497, 569] width 9 height 60
click at [1371, 318] on button "primary" at bounding box center [1364, 372] width 41 height 234
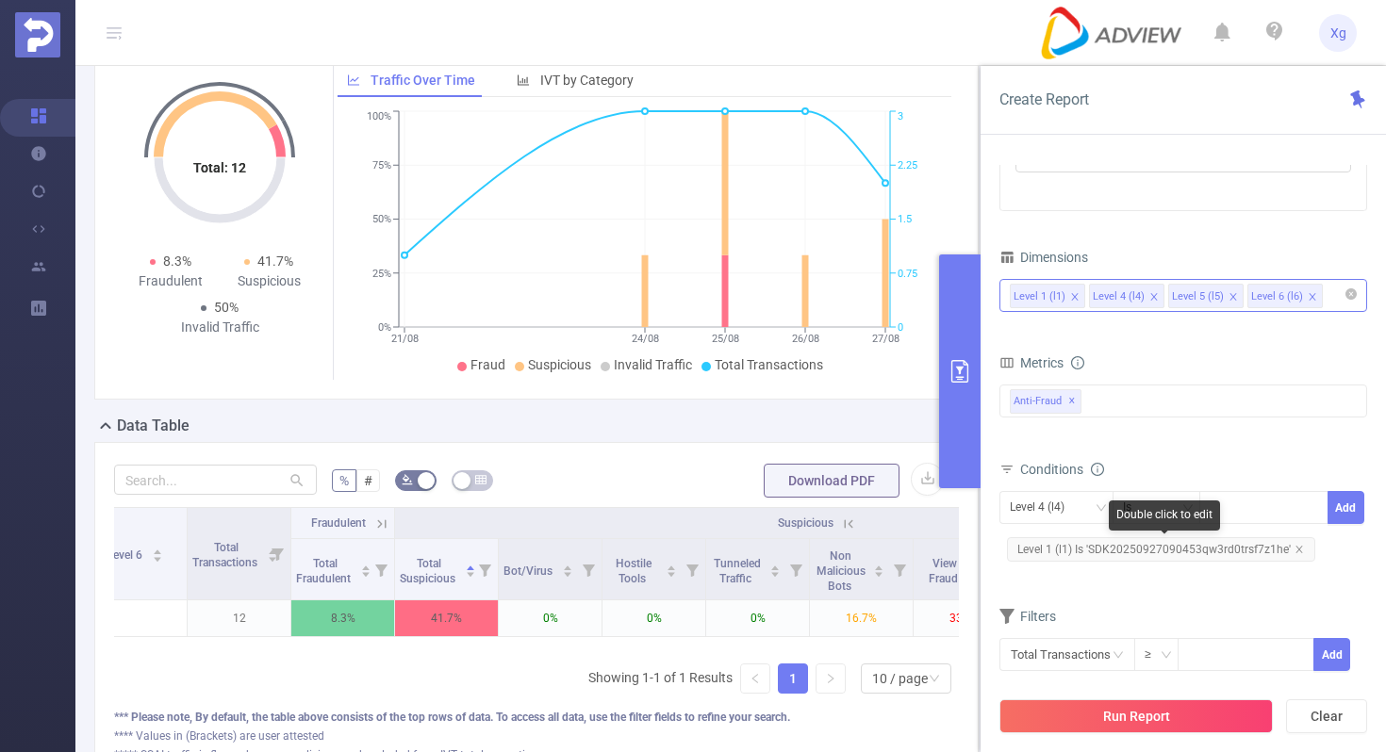
click at [1128, 556] on span "Level 1 (l1) Is 'SDK20250927090453qw3rd0trsf7z1he'" at bounding box center [1161, 549] width 308 height 25
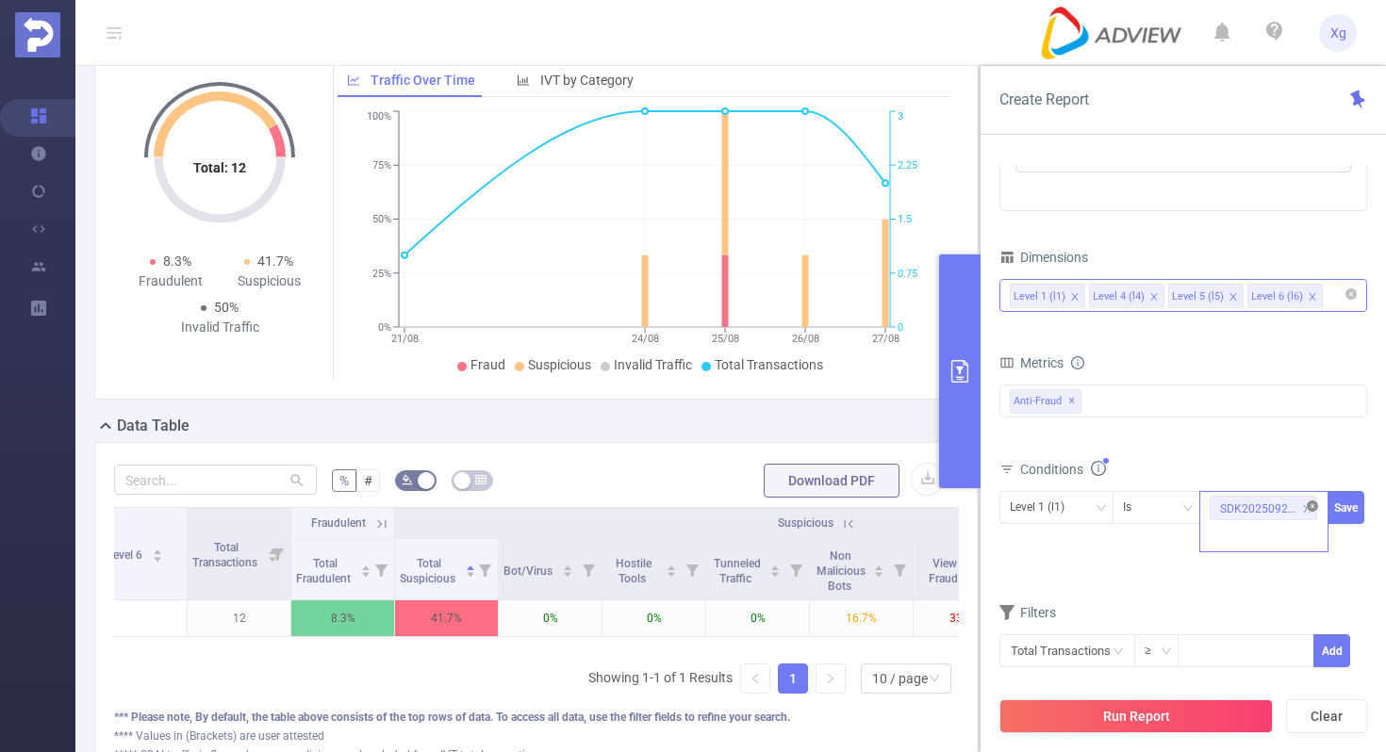
click at [1313, 503] on icon "icon: close-circle" at bounding box center [1311, 506] width 11 height 11
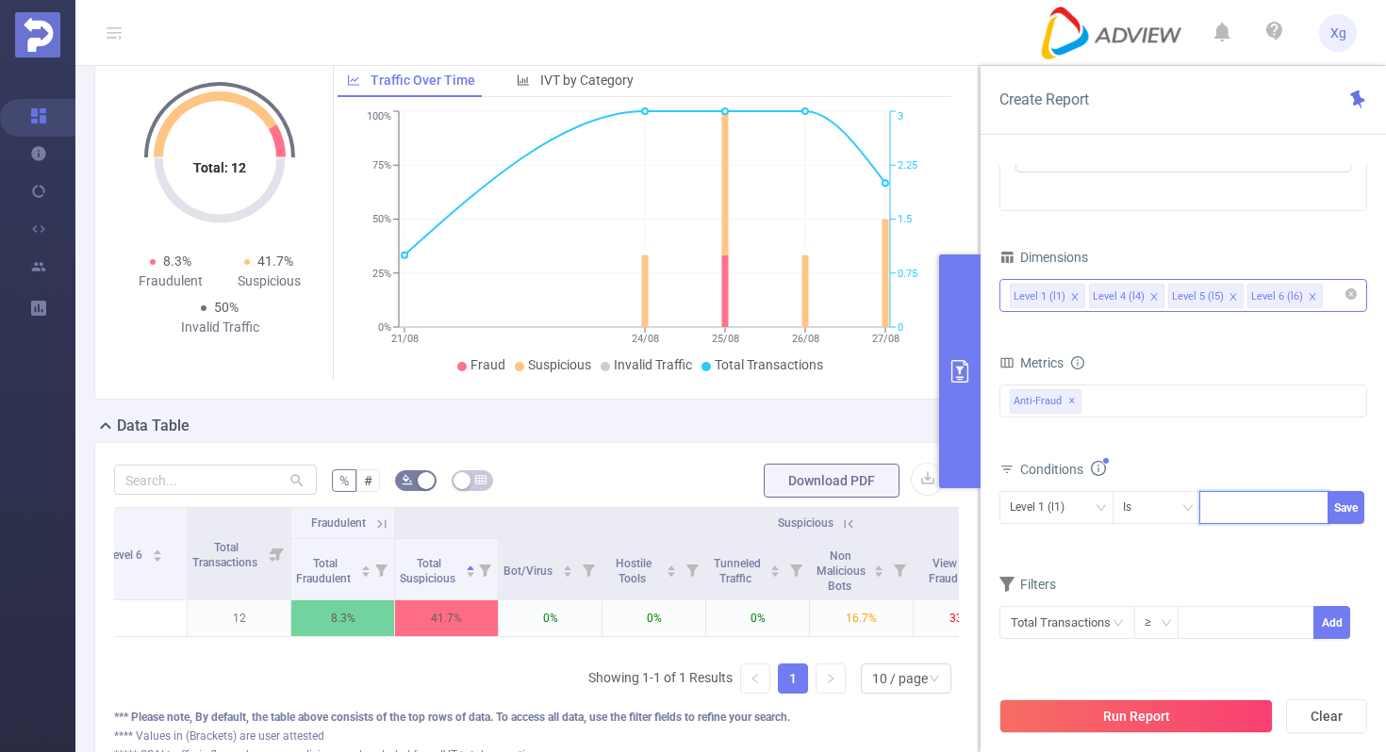
click at [1240, 503] on div at bounding box center [1263, 507] width 108 height 31
paste input "SDK20250128010410ggoq82h558s1uru"
type input "SDK20250128010410ggoq82h558s1uru"
click at [1345, 503] on button "Save" at bounding box center [1345, 507] width 37 height 33
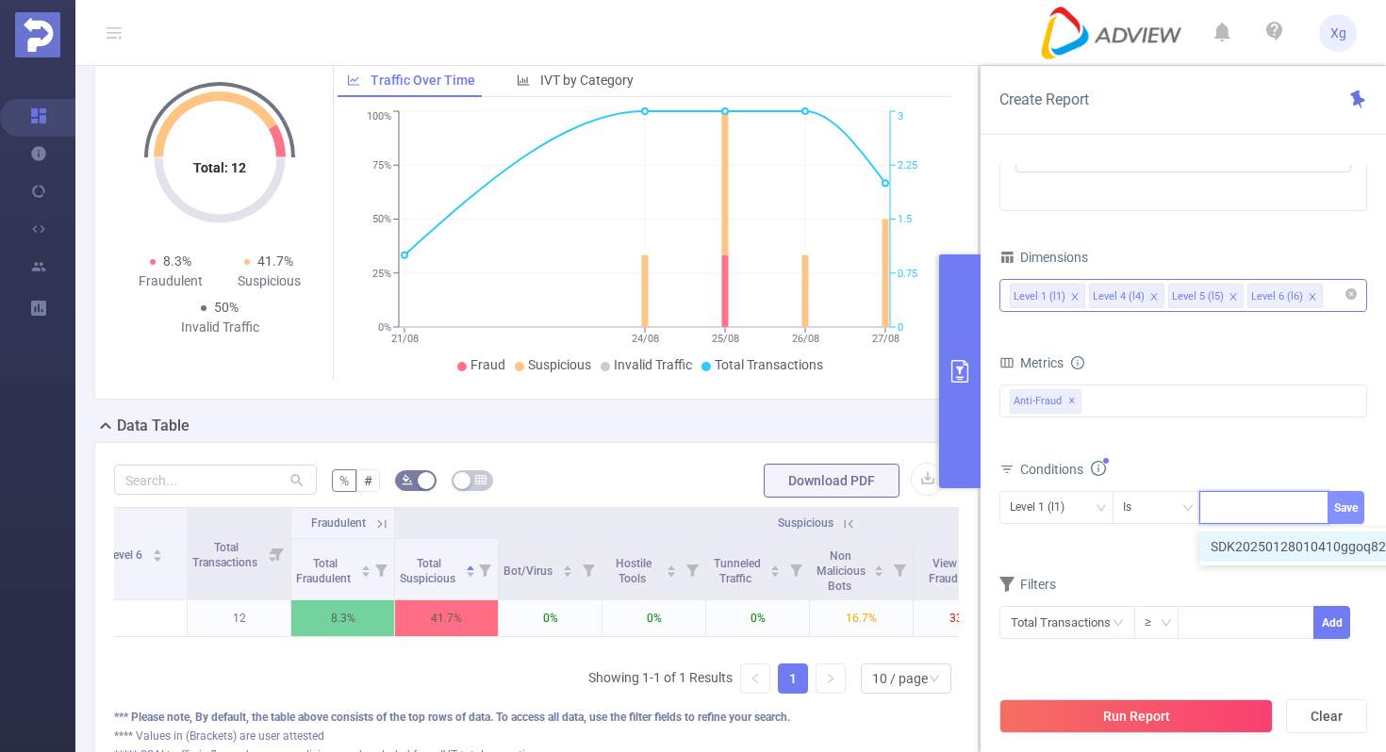
scroll to position [0, 0]
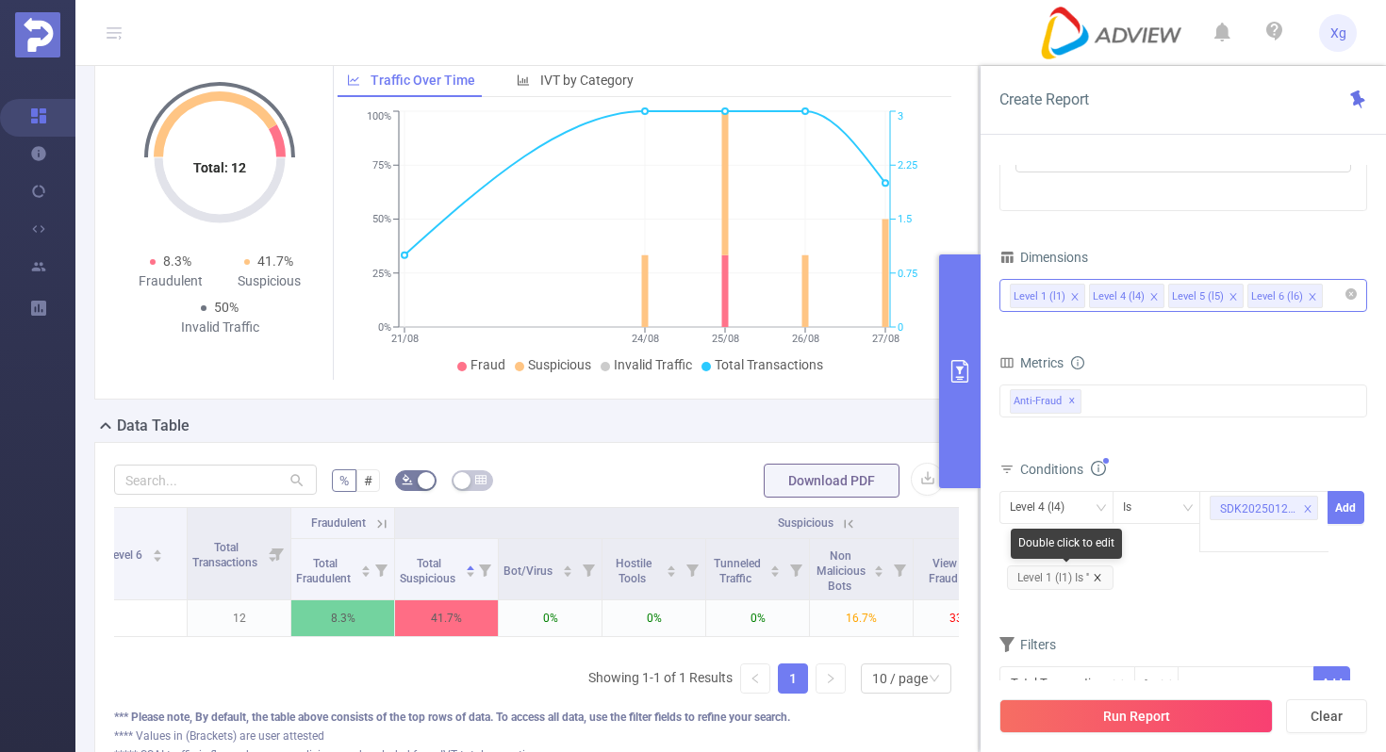
click at [1098, 575] on icon "icon: close" at bounding box center [1097, 577] width 9 height 9
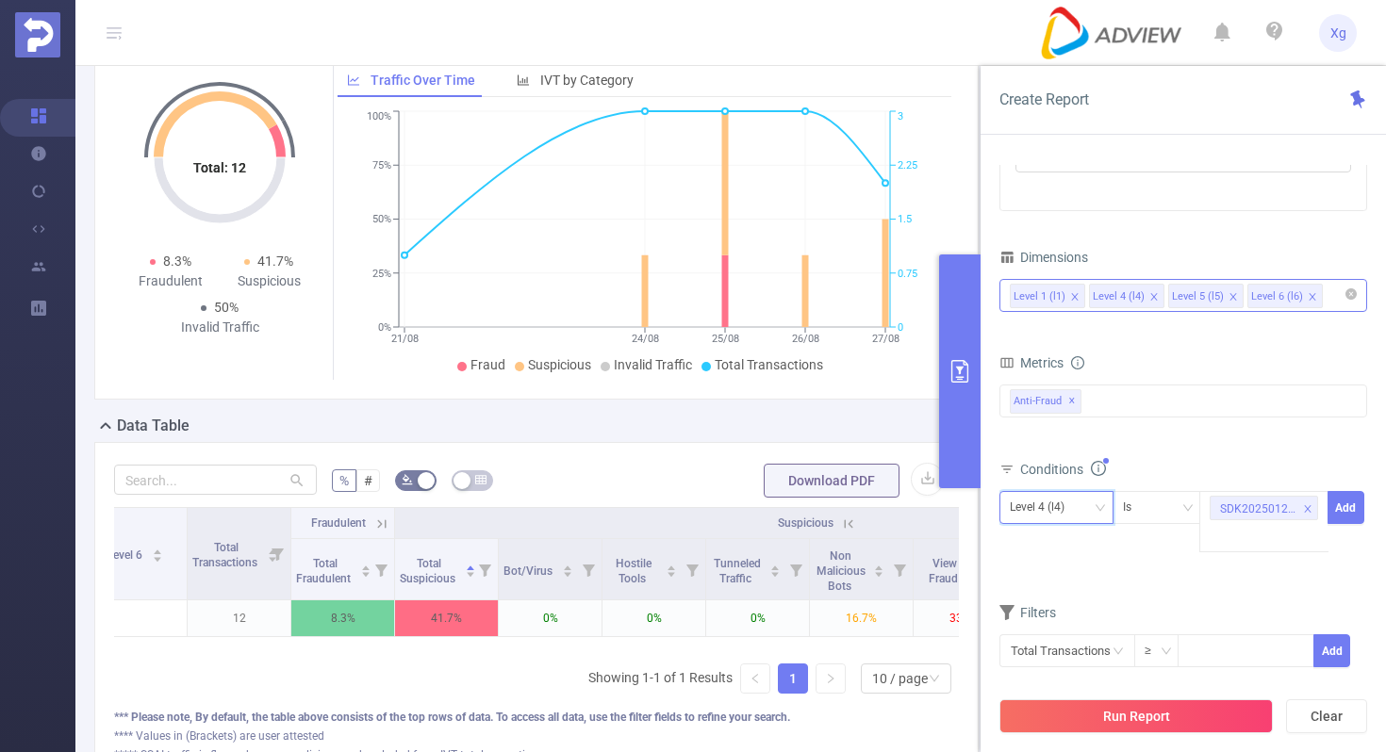
click at [1093, 513] on div "Level 4 (l4)" at bounding box center [1056, 507] width 93 height 31
click at [1051, 546] on li "Level 1 (l1)" at bounding box center [1056, 547] width 114 height 30
click at [1349, 501] on button "Add" at bounding box center [1345, 507] width 37 height 33
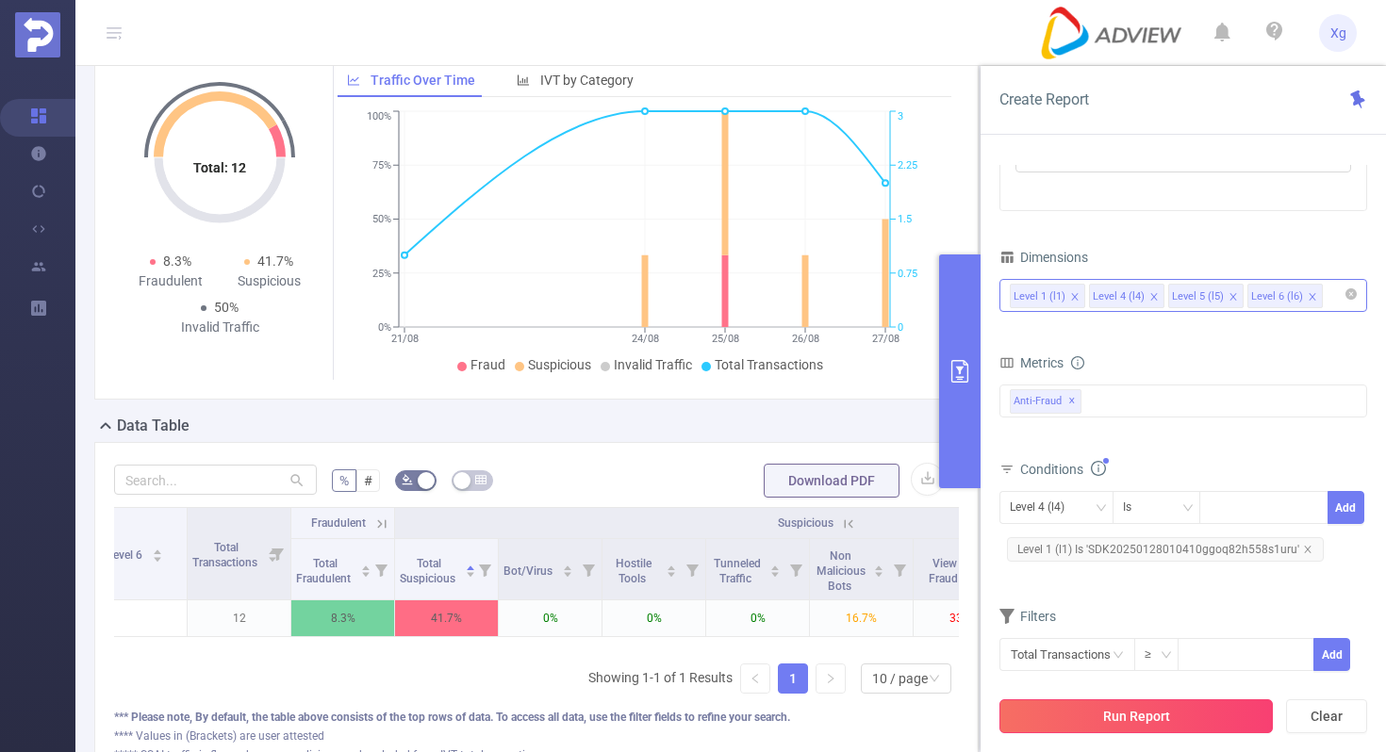
click at [1112, 715] on button "Run Report" at bounding box center [1135, 716] width 273 height 34
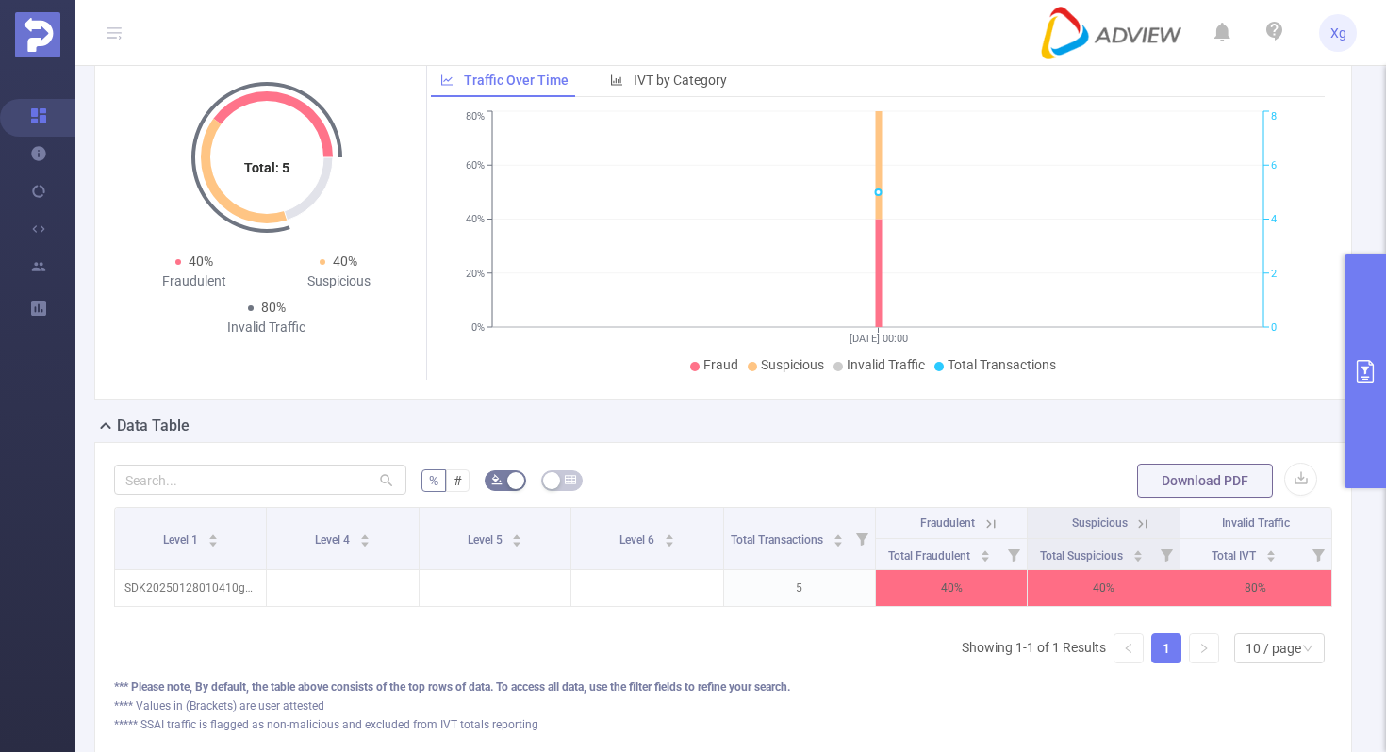
click at [1354, 370] on icon "primary" at bounding box center [1365, 371] width 23 height 23
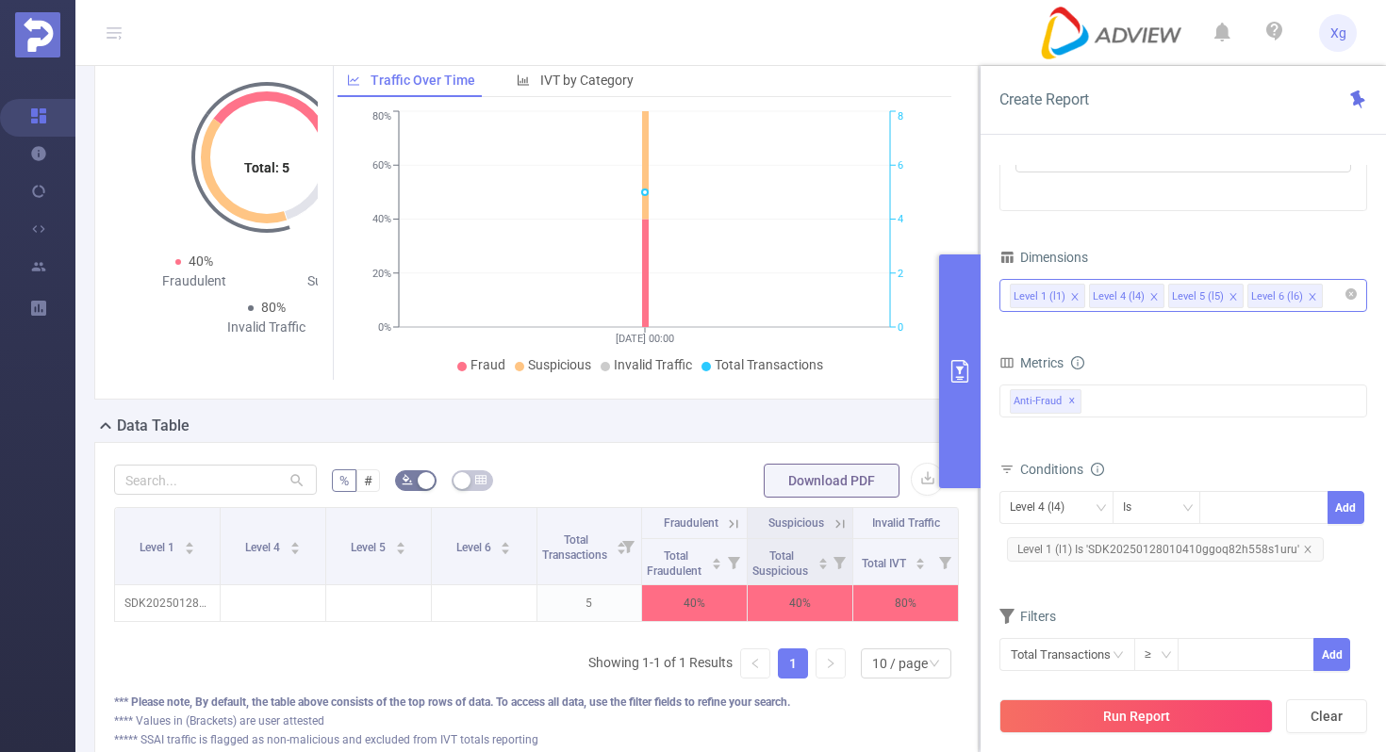
click at [1354, 370] on div "Metrics" at bounding box center [1183, 365] width 368 height 31
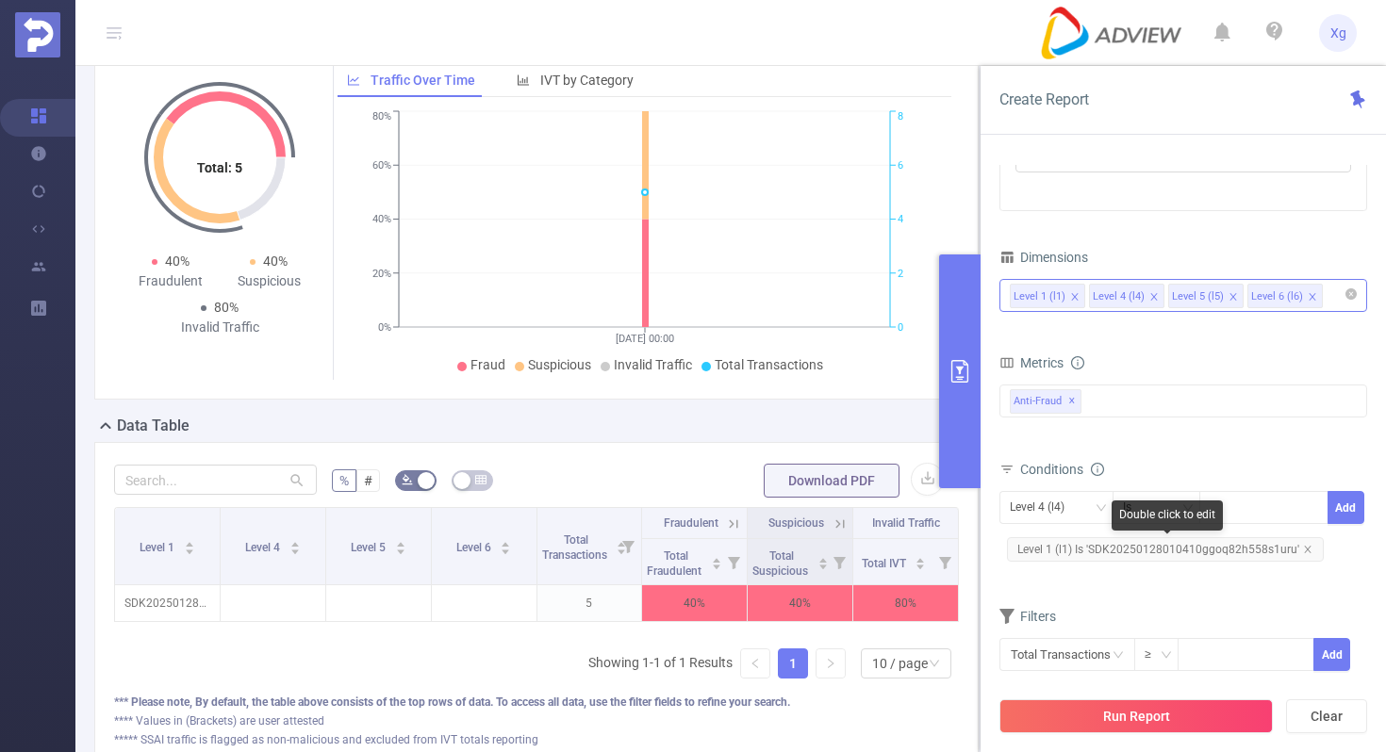
click at [1120, 560] on span "Level 1 (l1) Is 'SDK20250128010410ggoq82h558s1uru'" at bounding box center [1165, 549] width 317 height 25
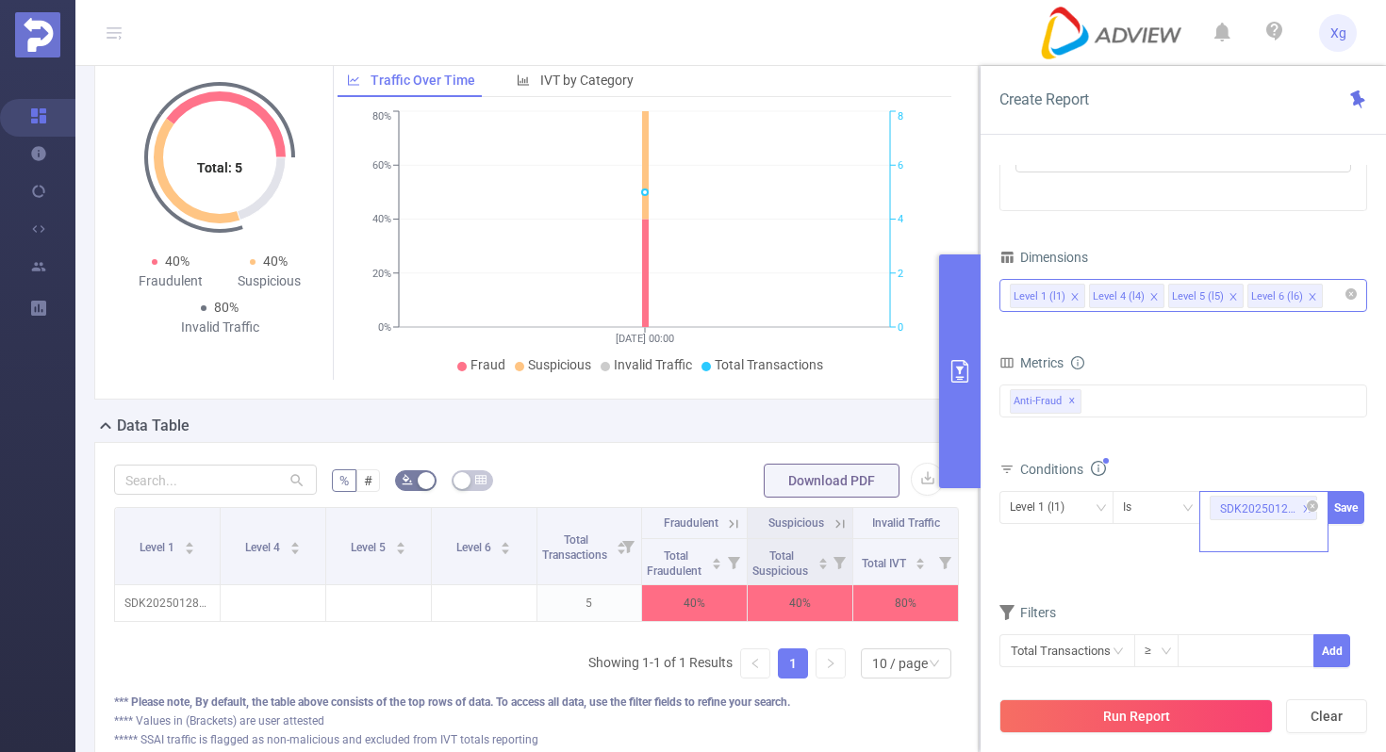
click at [1308, 499] on span at bounding box center [1306, 509] width 9 height 21
click at [1256, 498] on div at bounding box center [1263, 507] width 108 height 31
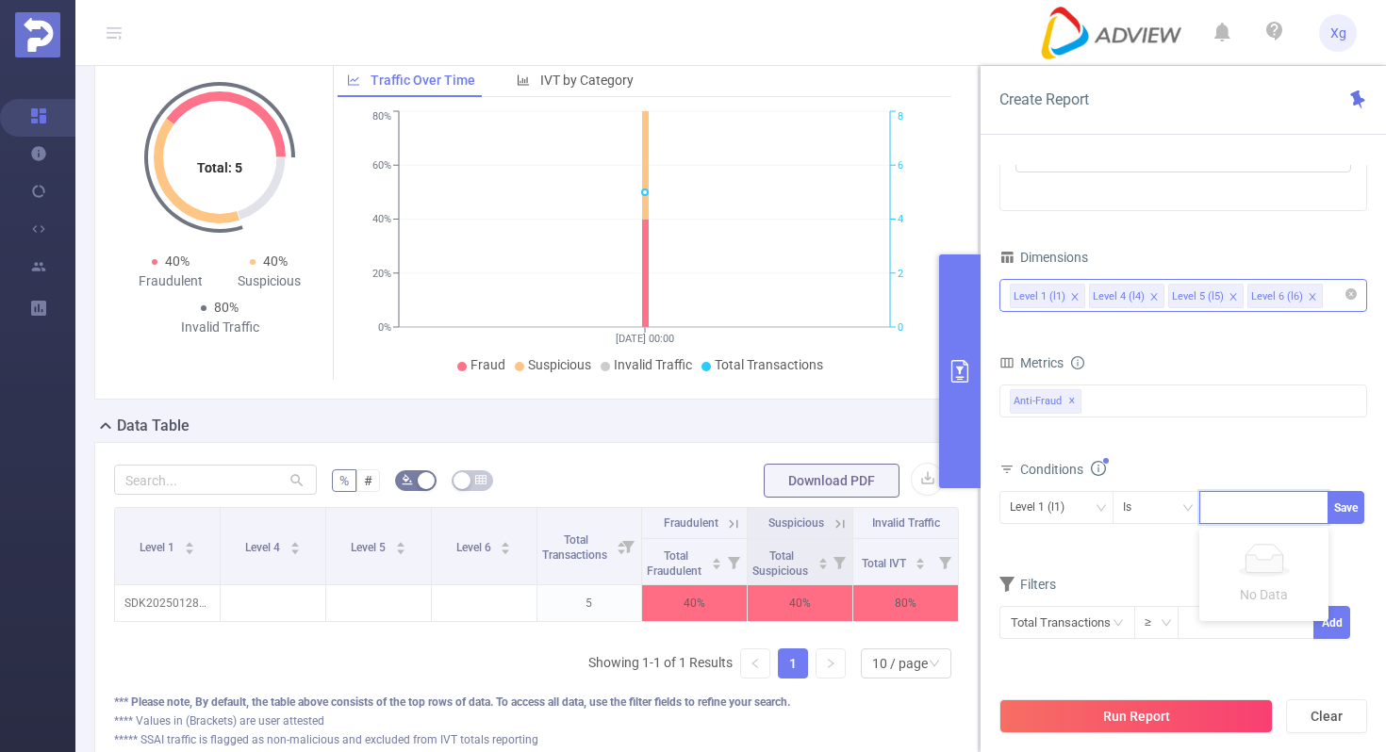
paste input "SDK20251027100453g3waxsa9641me64"
type input "SDK20251027100453g3waxsa9641me64"
click at [1347, 516] on button "Save" at bounding box center [1345, 507] width 37 height 33
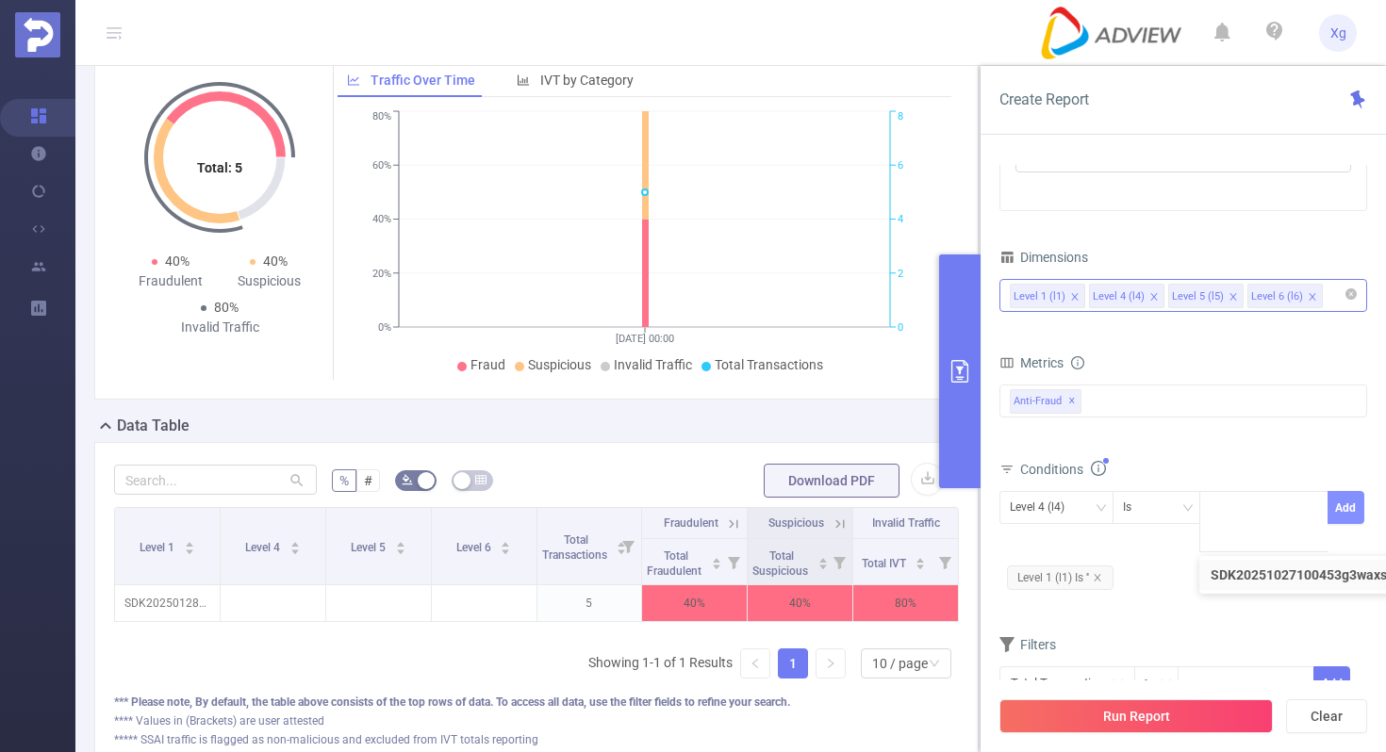
scroll to position [0, 0]
click at [1094, 573] on icon "icon: close" at bounding box center [1097, 577] width 9 height 9
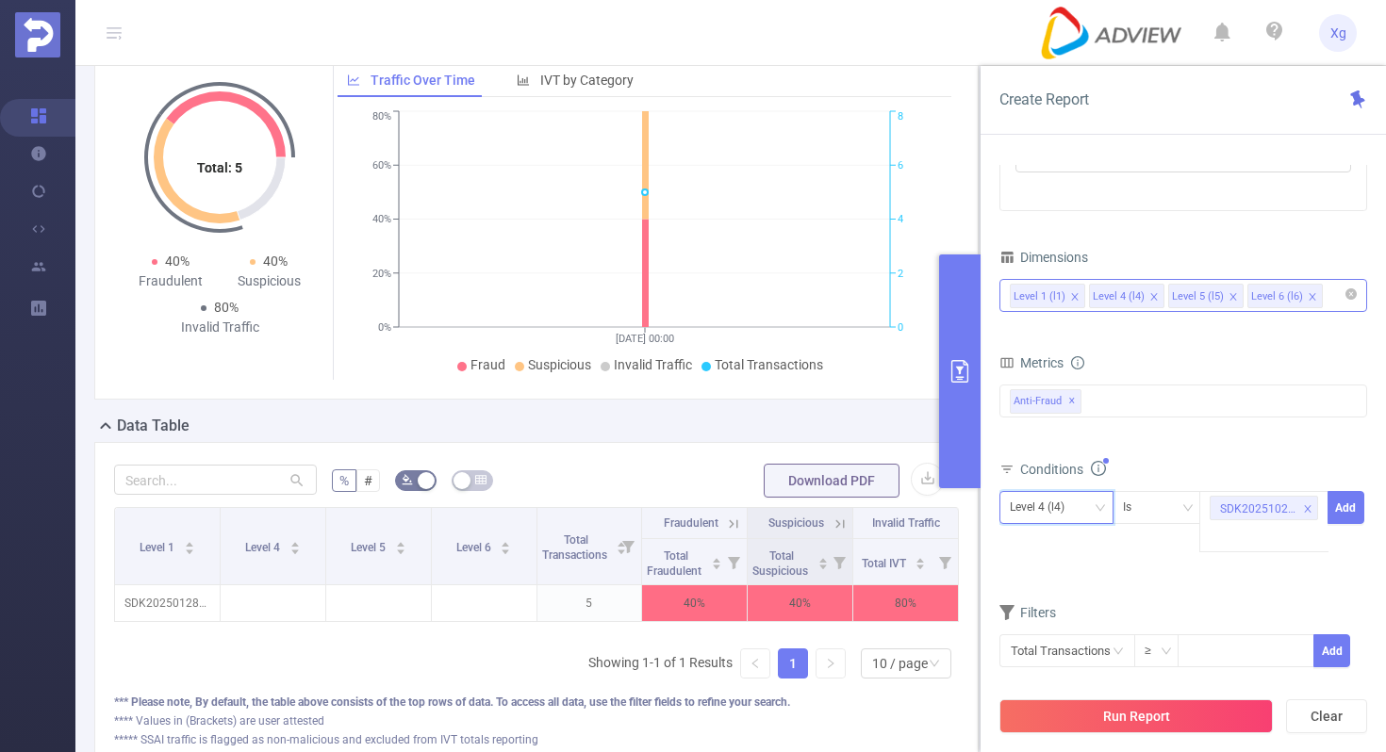
click at [1099, 507] on icon "icon: down" at bounding box center [1099, 507] width 11 height 11
click at [1055, 541] on li "Level 1 (l1)" at bounding box center [1056, 547] width 114 height 30
click at [1347, 515] on button "Add" at bounding box center [1345, 507] width 37 height 33
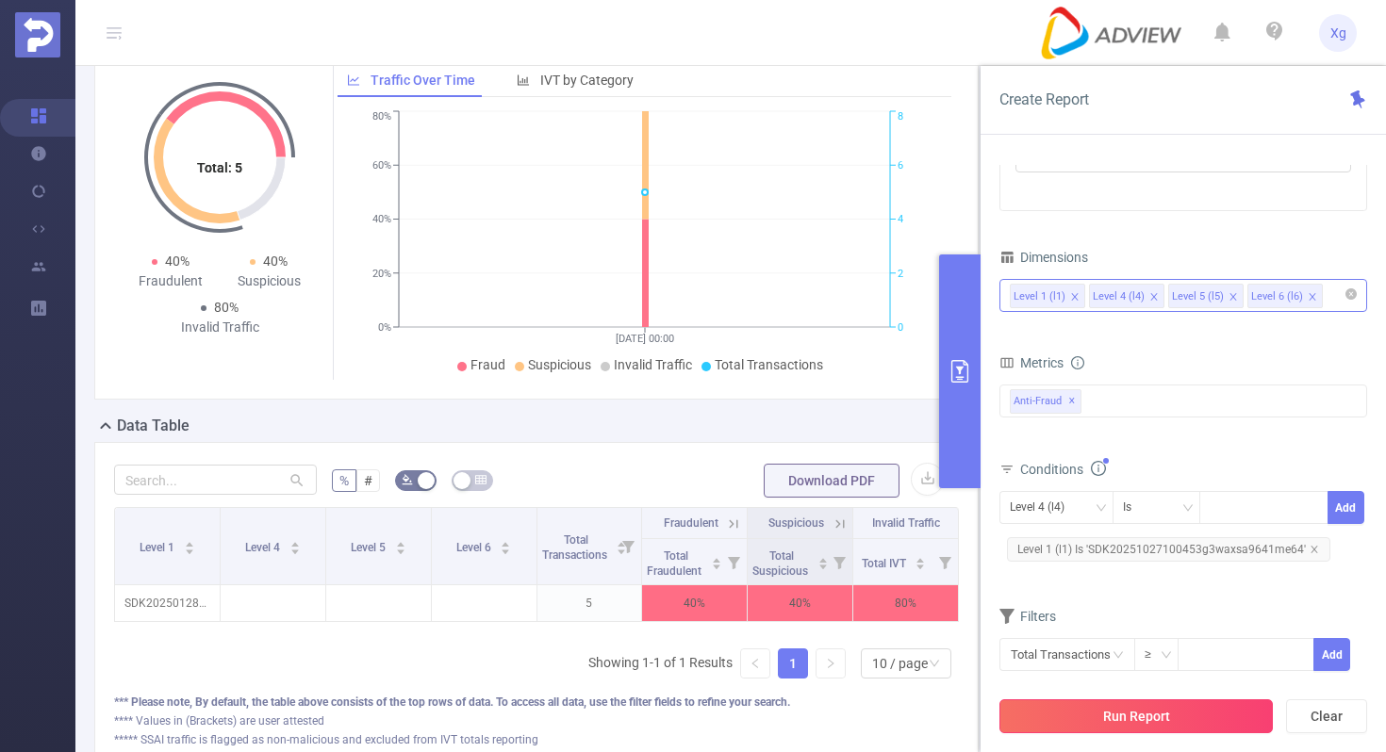
click at [1102, 704] on button "Run Report" at bounding box center [1135, 716] width 273 height 34
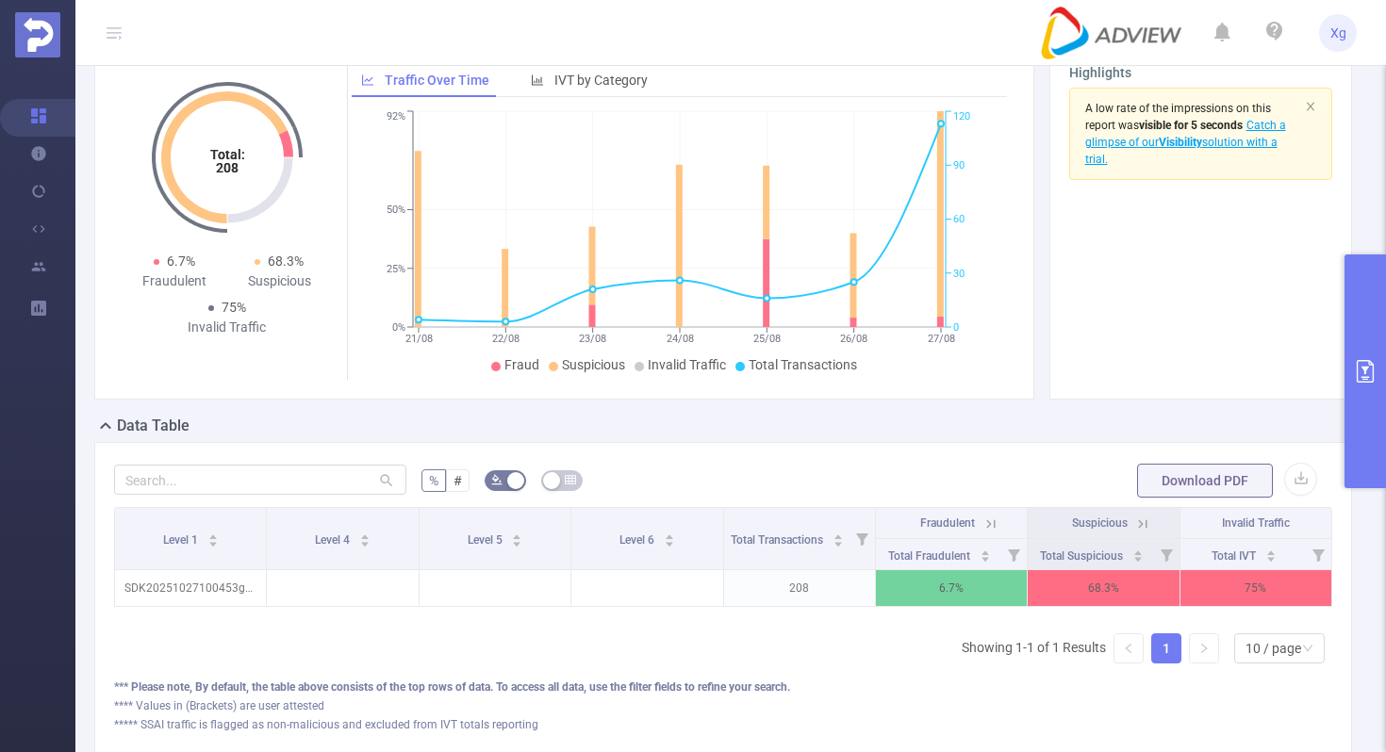
click at [1358, 360] on icon "primary" at bounding box center [1364, 371] width 17 height 23
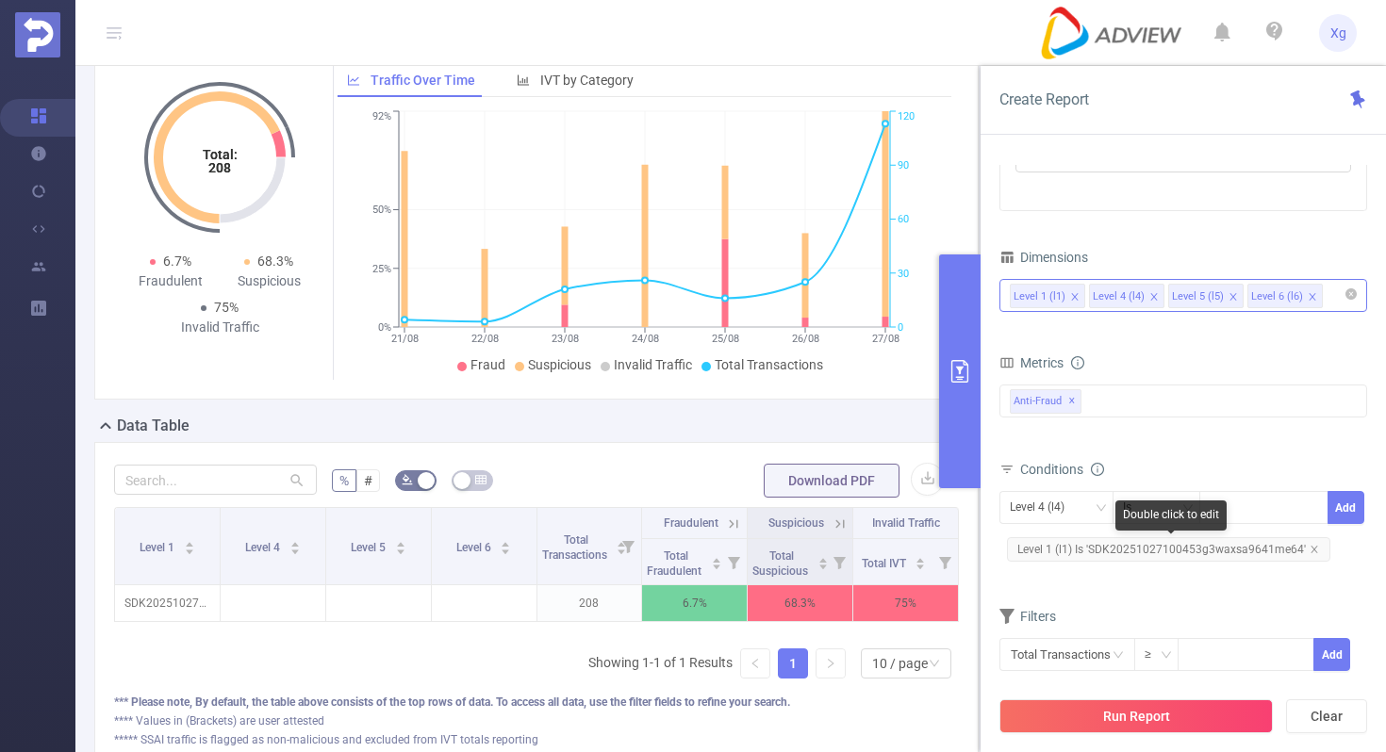
click at [1063, 539] on span "Level 1 (l1) Is 'SDK20251027100453g3waxsa9641me64'" at bounding box center [1168, 549] width 323 height 25
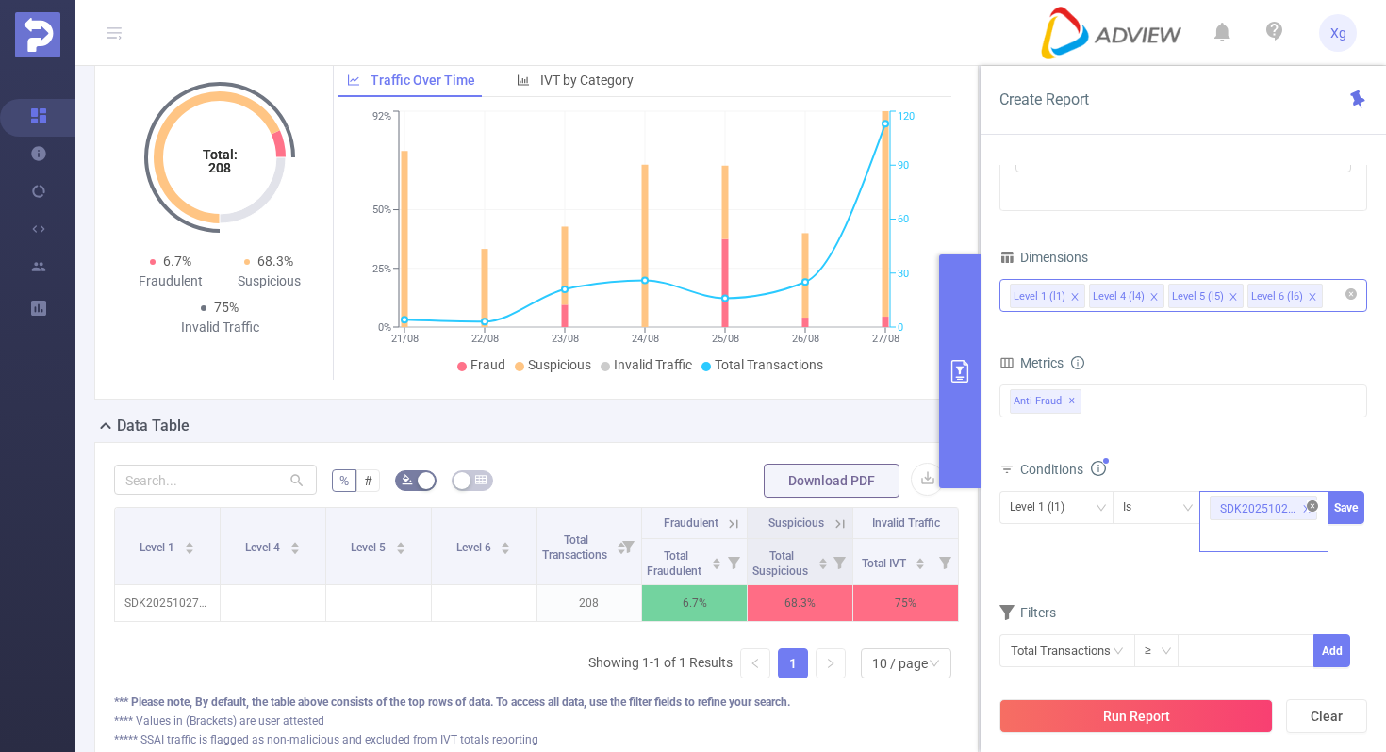
click at [1315, 501] on icon "icon: close-circle" at bounding box center [1311, 506] width 11 height 11
click at [1273, 506] on div "SDK20251027100453g3waxsa9641me64" at bounding box center [1263, 507] width 108 height 31
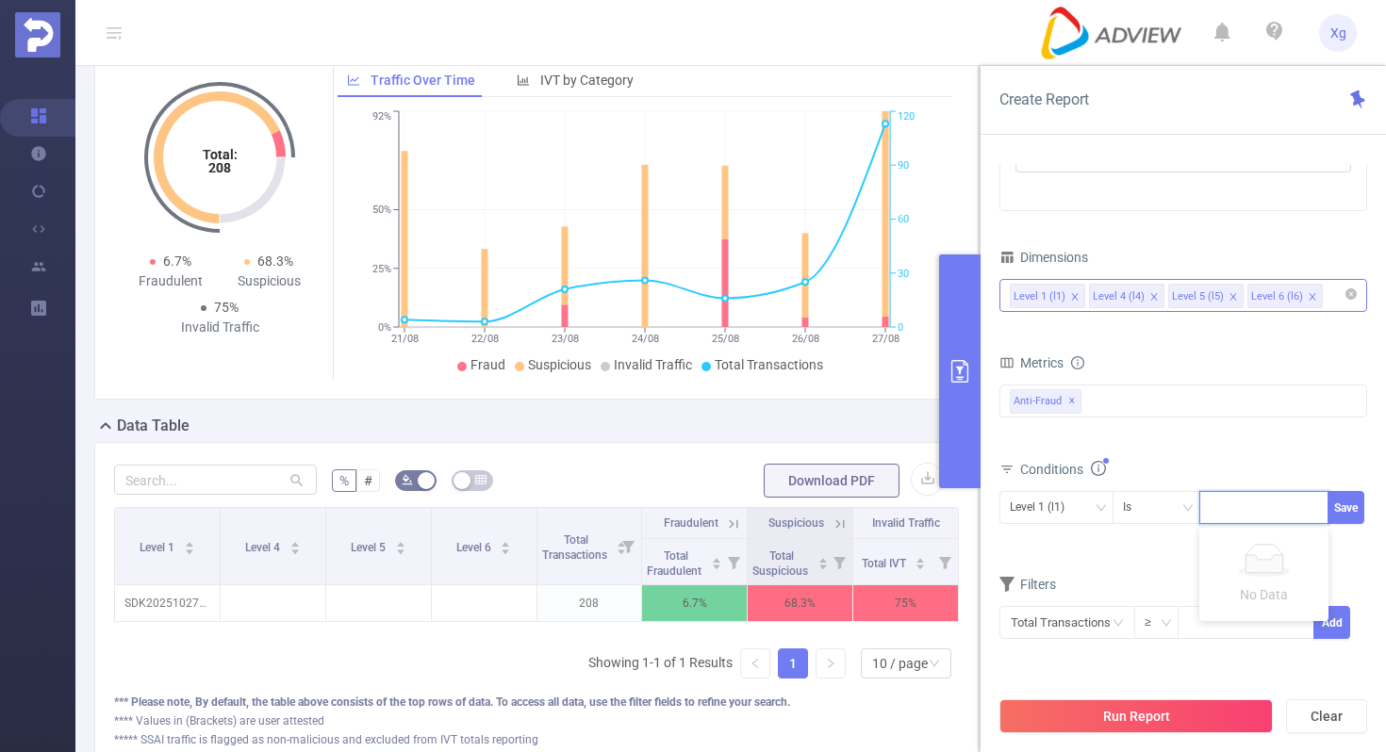
paste input "SDK20251027100402g4sv4fsuh4k4bpp"
type input "SDK20251027100402g4sv4fsuh4k4bpp"
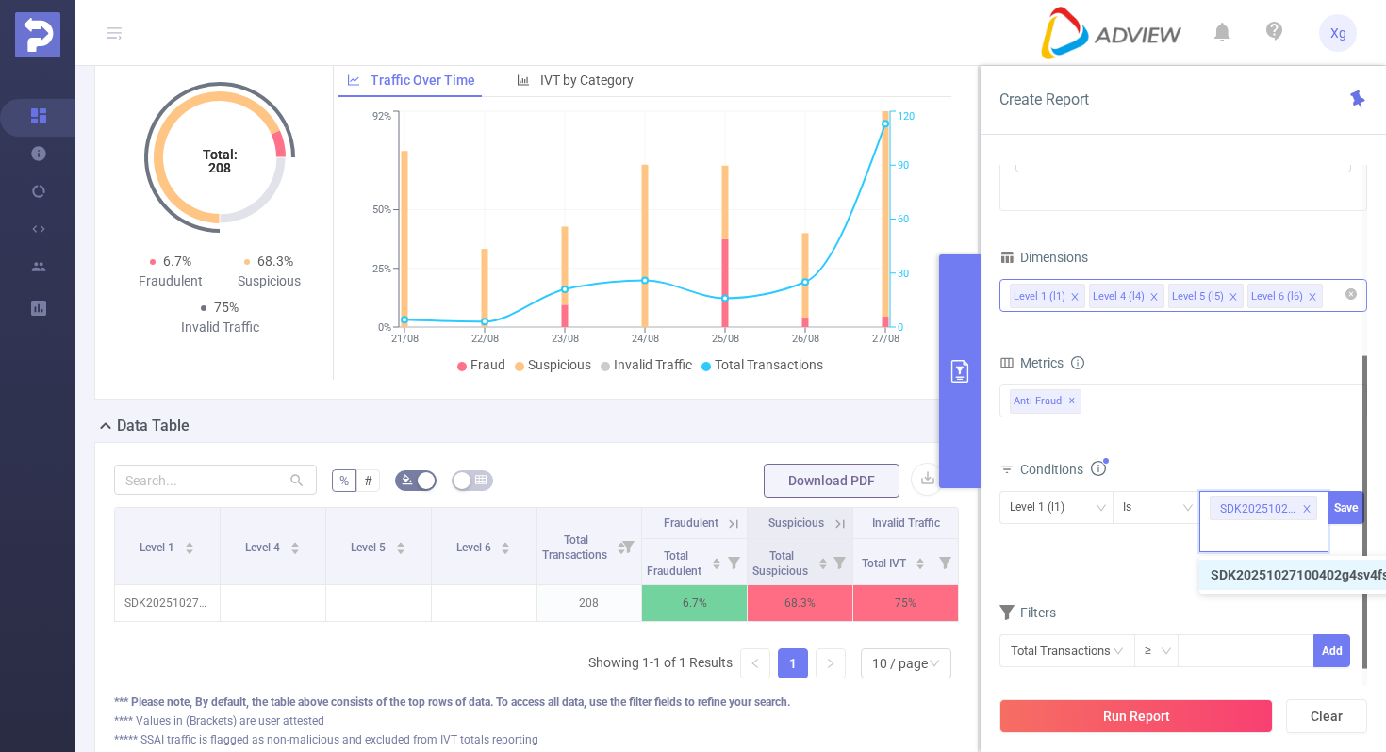
click at [1362, 507] on div at bounding box center [1364, 512] width 5 height 313
click at [1345, 507] on button "Save" at bounding box center [1345, 507] width 37 height 33
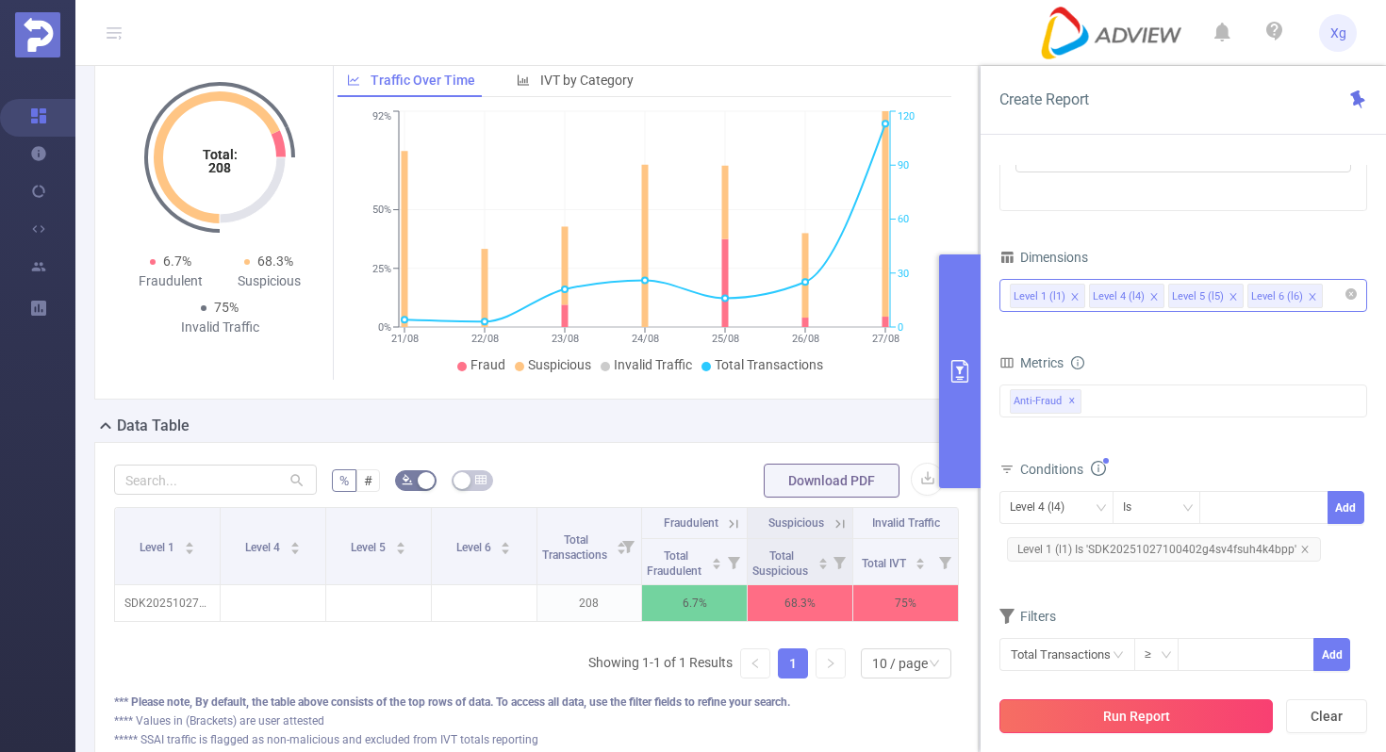
click at [1079, 704] on button "Run Report" at bounding box center [1135, 716] width 273 height 34
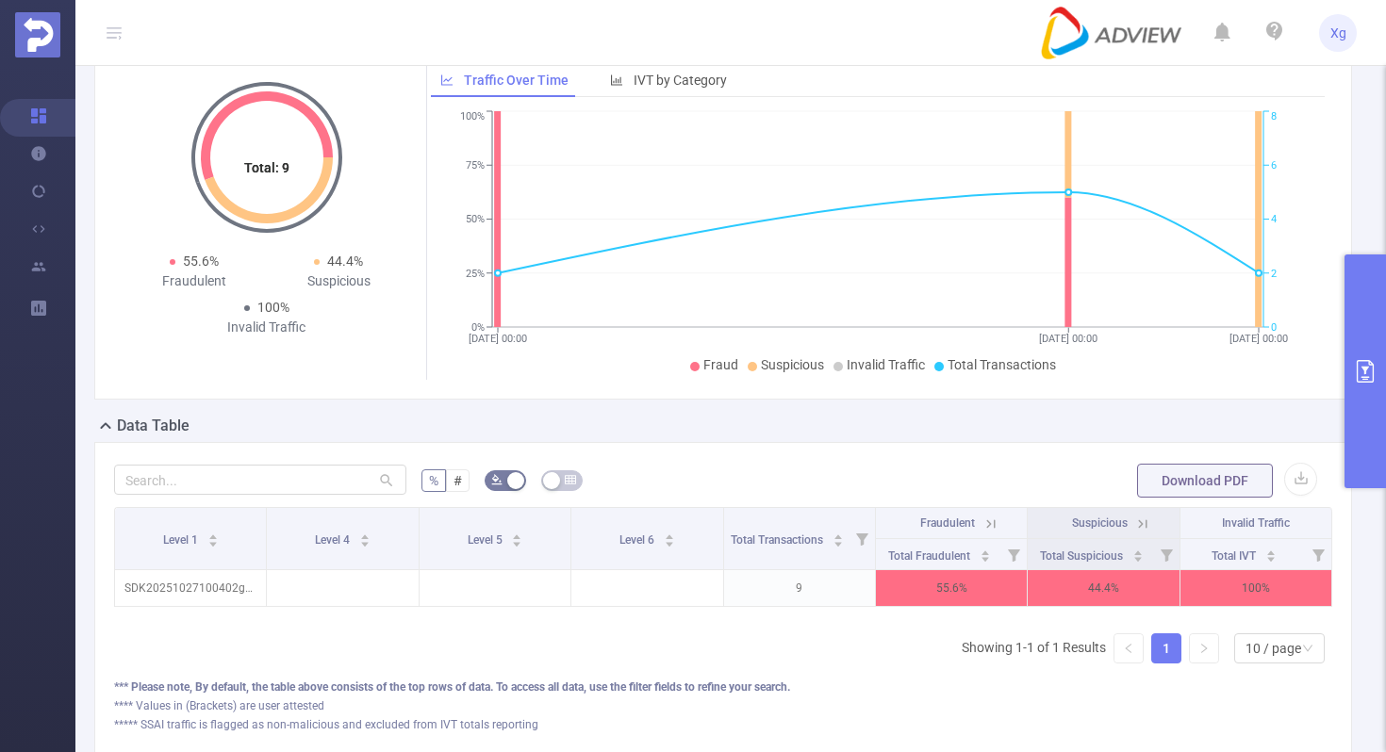
click at [1351, 353] on button "primary" at bounding box center [1364, 372] width 41 height 234
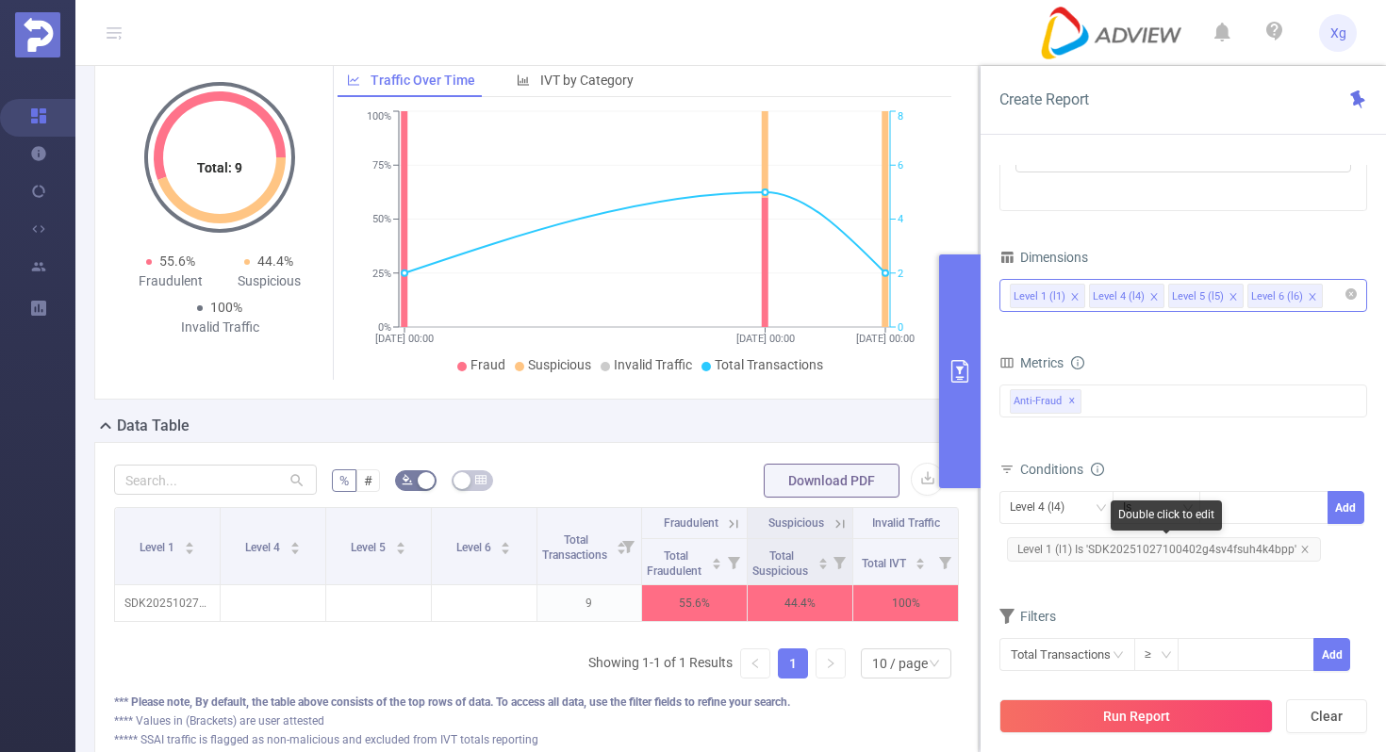
click at [1105, 547] on span "Level 1 (l1) Is 'SDK20251027100402g4sv4fsuh4k4bpp'" at bounding box center [1164, 549] width 314 height 25
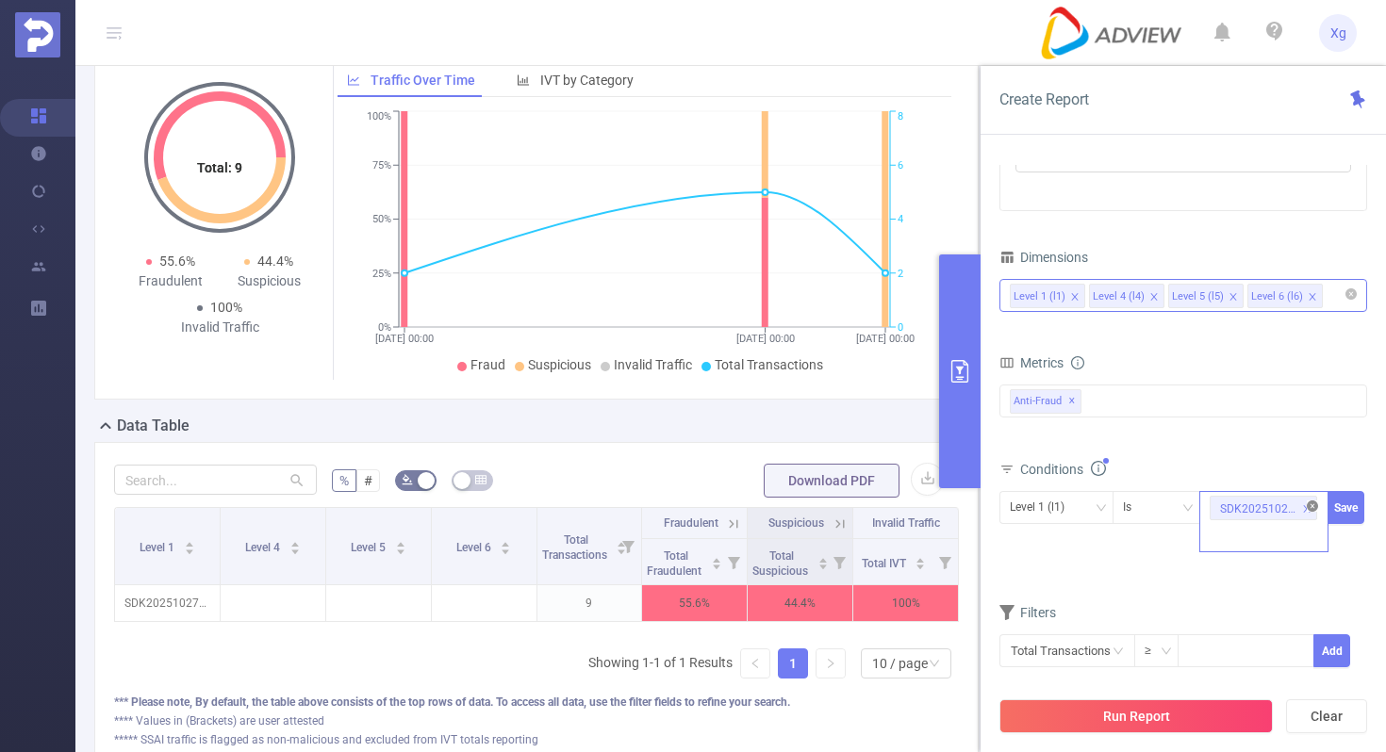
click at [1315, 502] on icon "icon: close-circle" at bounding box center [1311, 506] width 11 height 11
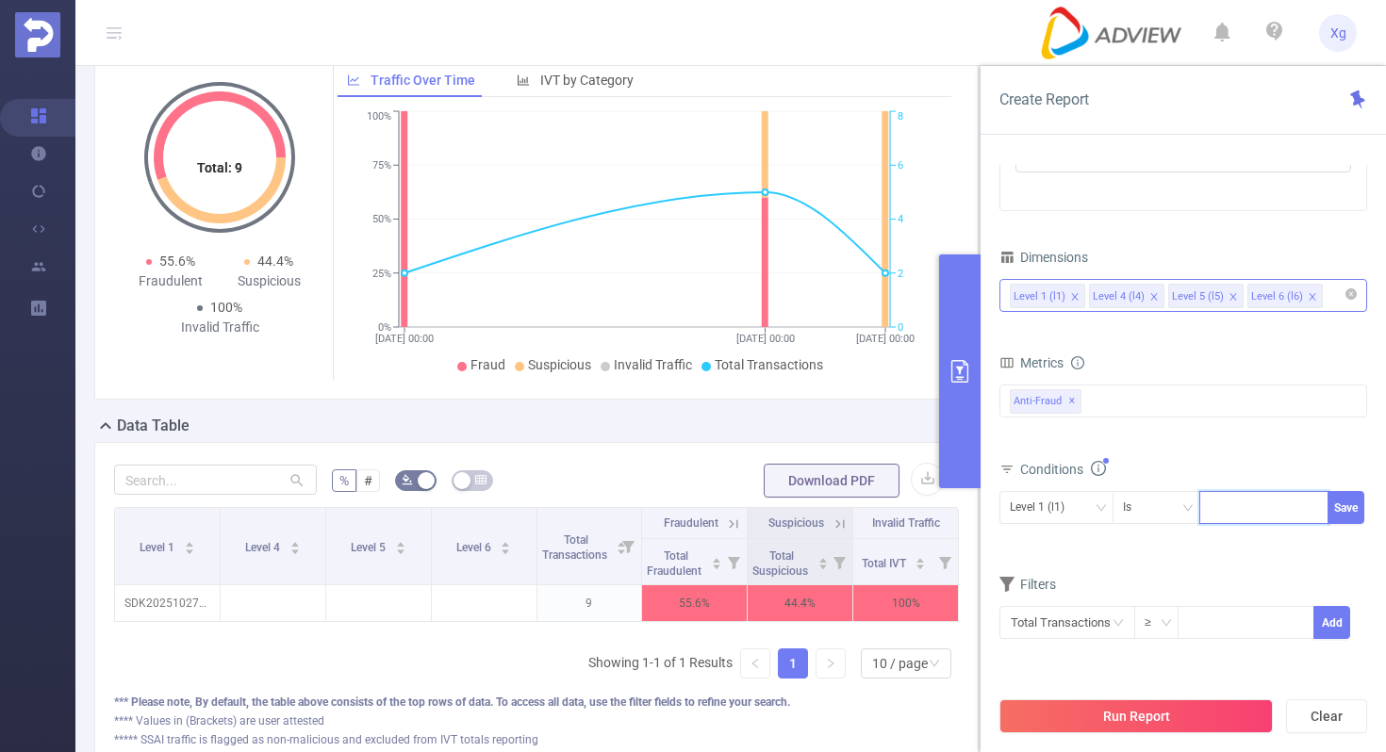
click at [1260, 508] on div at bounding box center [1263, 507] width 108 height 31
paste input "SDK20250128010419o3f3cye6cr21c7k"
type input "SDK20250128010419o3f3cye6cr21c7k"
click at [1339, 501] on button "Save" at bounding box center [1345, 507] width 37 height 33
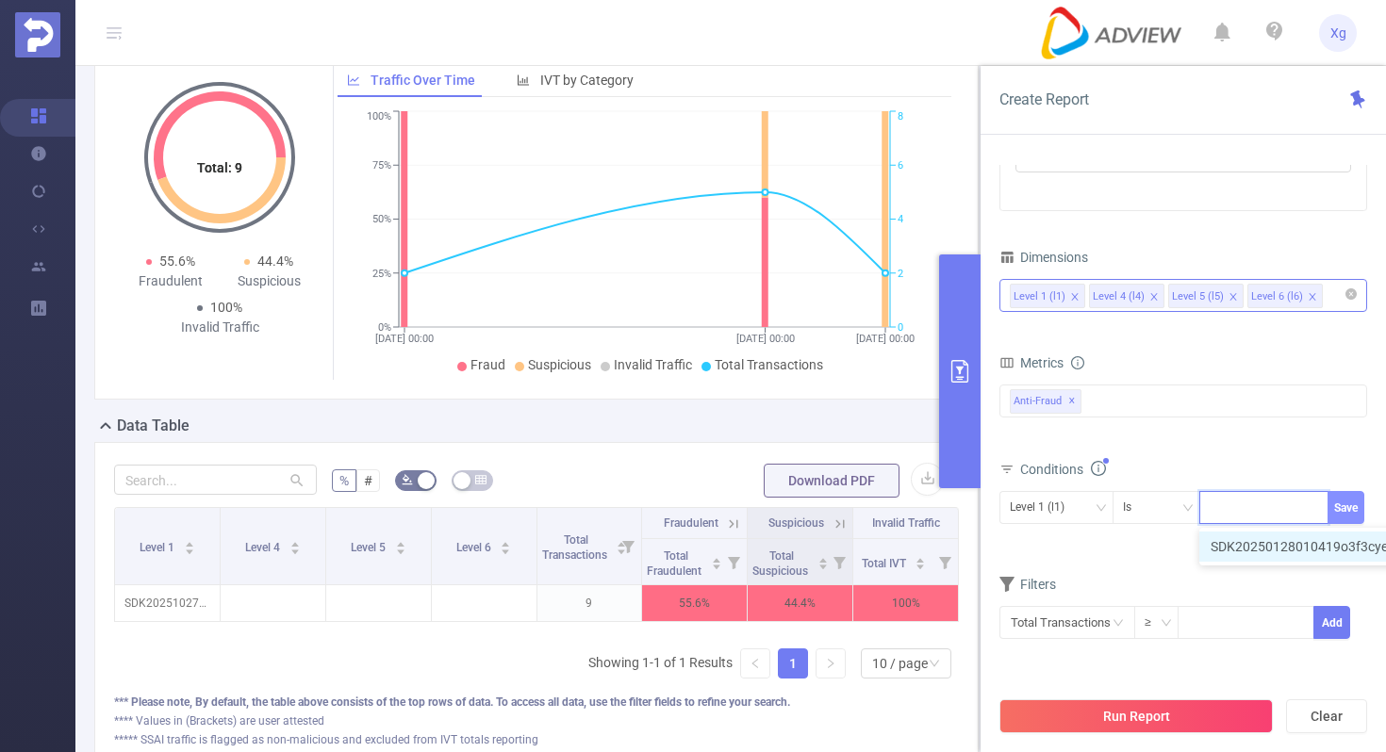
scroll to position [0, 0]
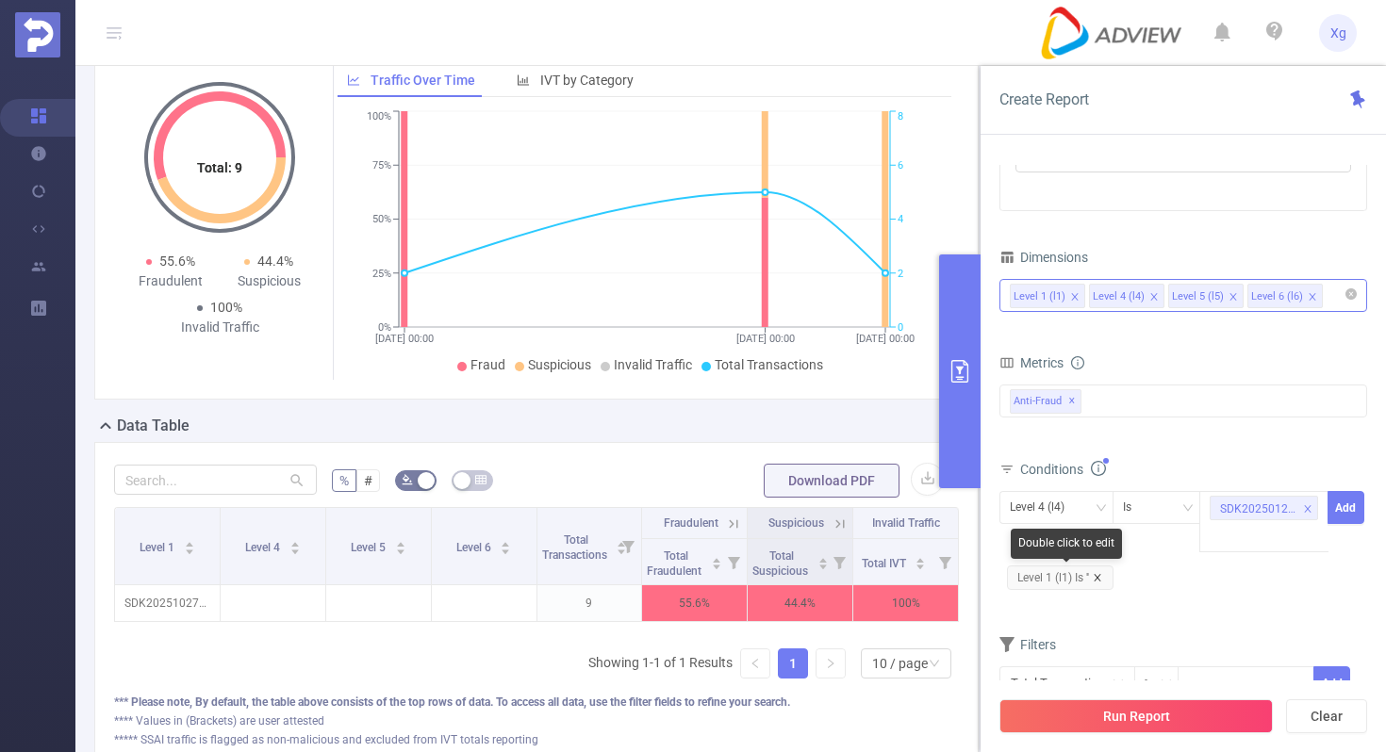
click at [1101, 577] on icon "icon: close" at bounding box center [1097, 577] width 9 height 9
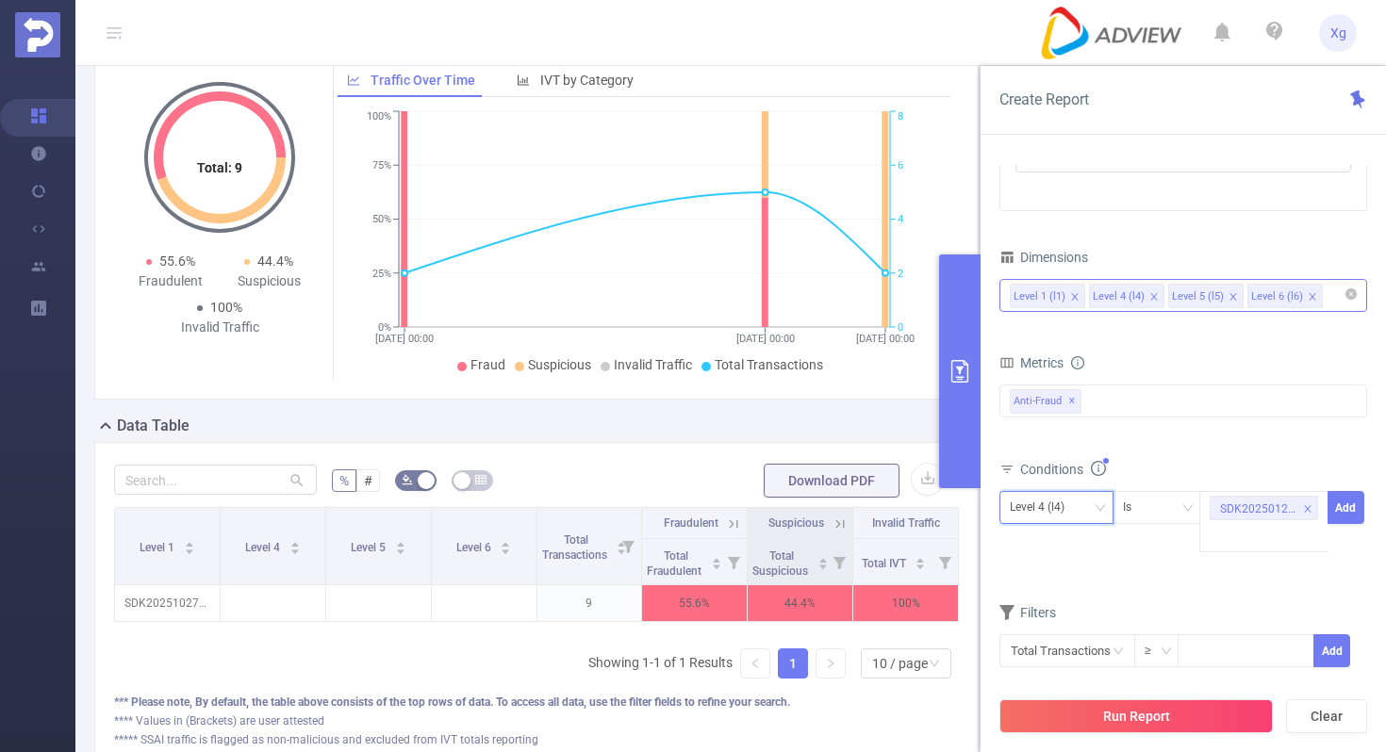
click at [1095, 508] on icon "icon: down" at bounding box center [1099, 507] width 11 height 11
click at [1070, 541] on li "Level 1 (l1)" at bounding box center [1056, 547] width 114 height 30
click at [1350, 507] on button "Add" at bounding box center [1345, 507] width 37 height 33
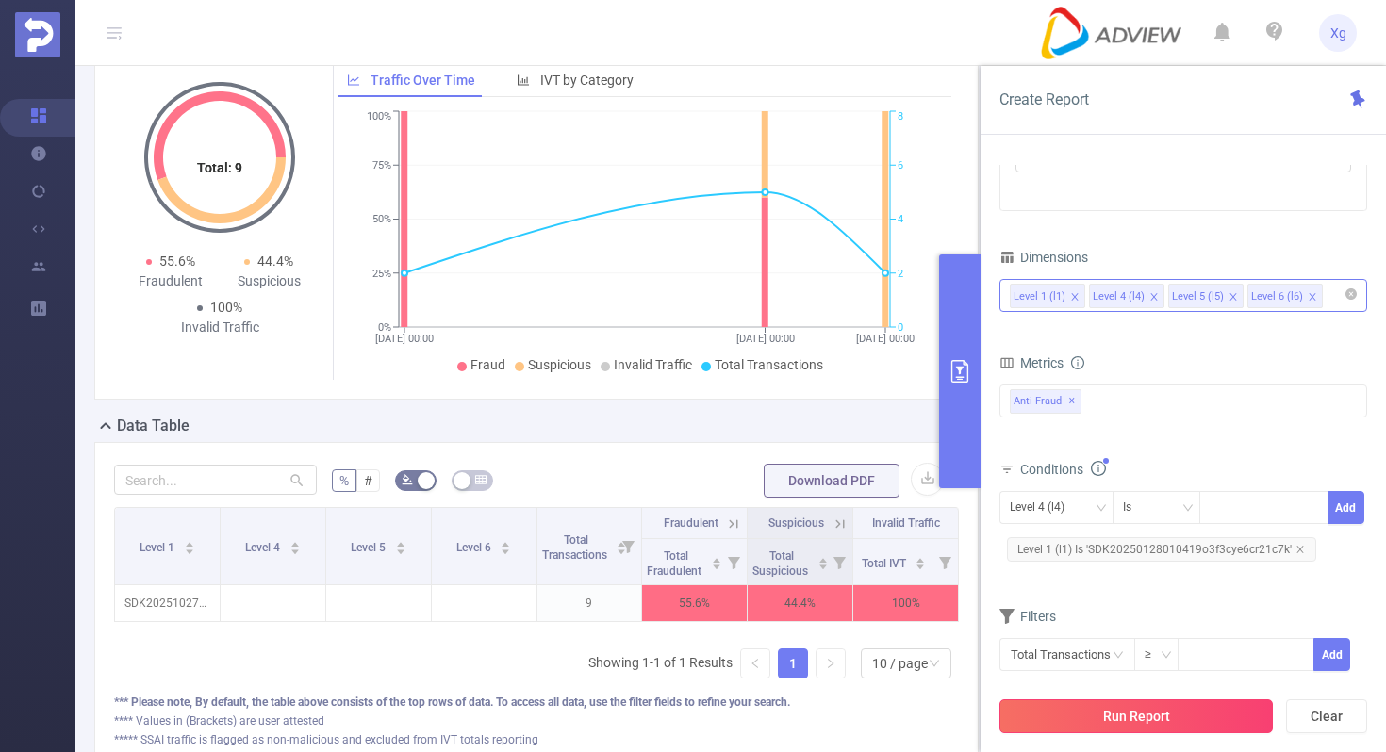
click at [1137, 715] on button "Run Report" at bounding box center [1135, 716] width 273 height 34
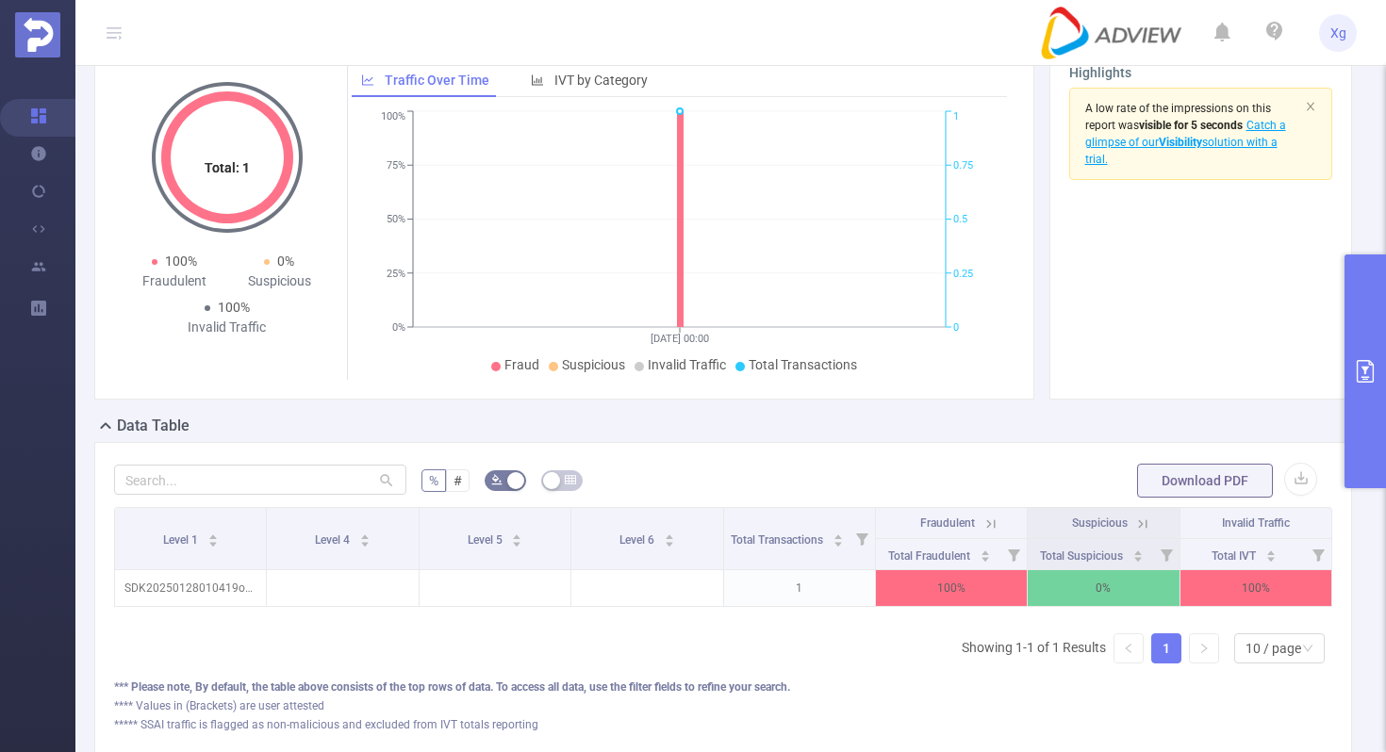
click at [1372, 340] on button "primary" at bounding box center [1364, 372] width 41 height 234
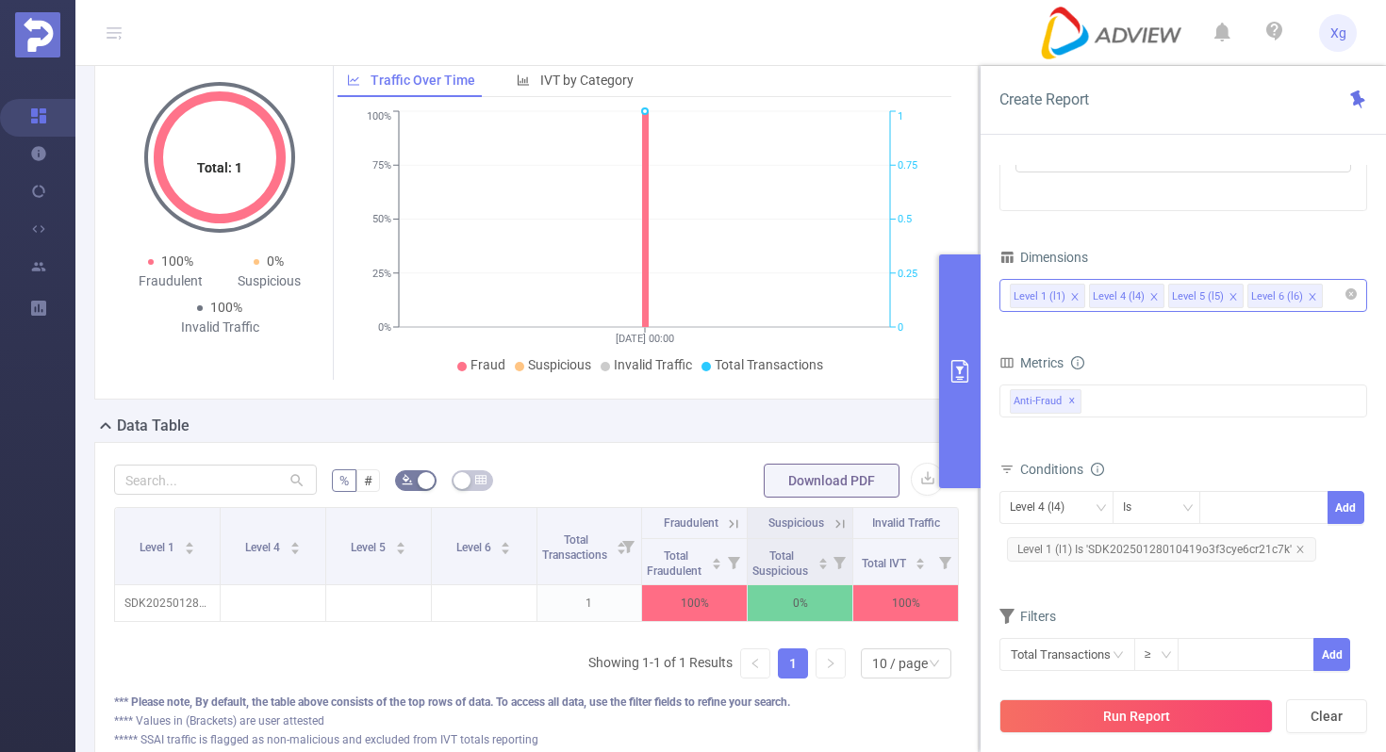
click at [1115, 558] on span "Level 1 (l1) Is 'SDK20250128010419o3f3cye6cr21c7k'" at bounding box center [1161, 549] width 309 height 25
click at [1313, 505] on icon "icon: close-circle" at bounding box center [1311, 506] width 11 height 11
click at [1270, 512] on div "SDK20250128010419o3f3cye6cr21c7k" at bounding box center [1263, 507] width 108 height 31
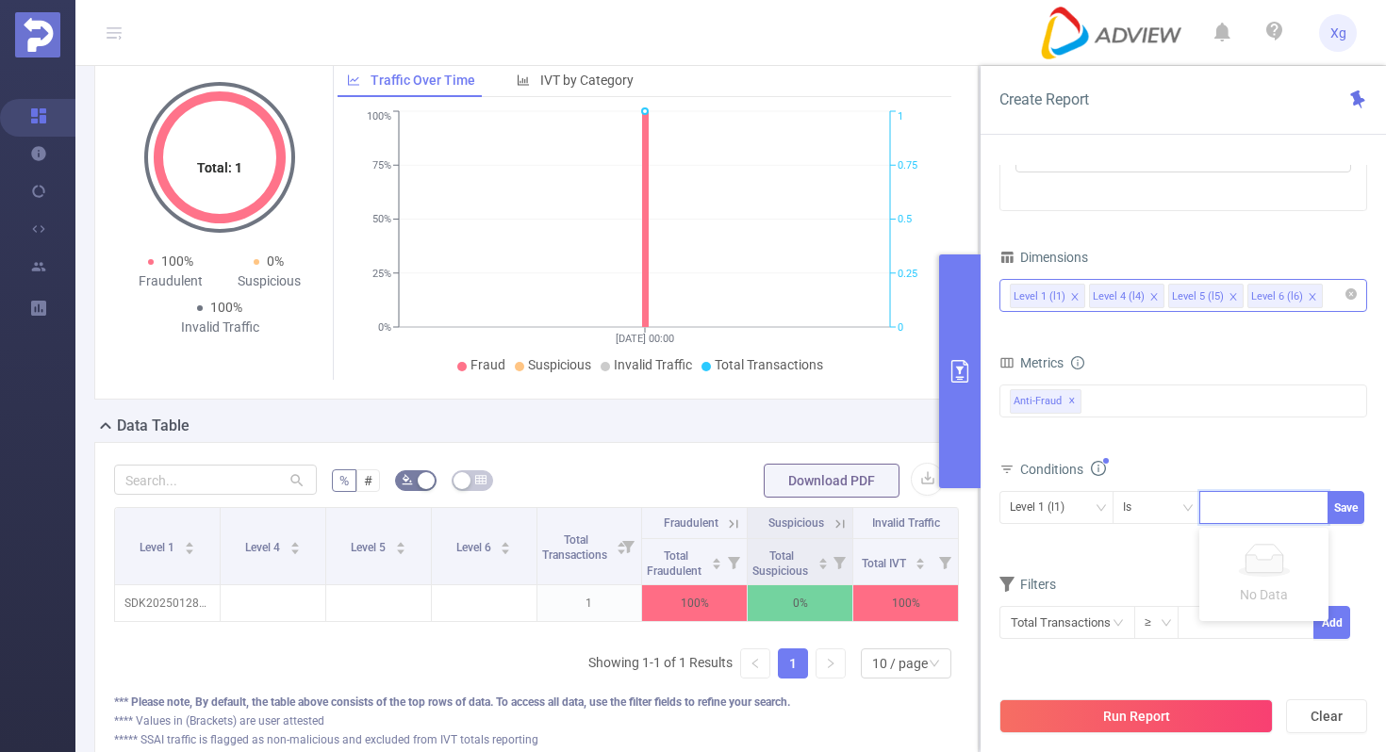
paste input "SDK20241617040501yj6hs1u6e3wf7hk"
type input "SDK20241617040501yj6hs1u6e3wf7hk"
click at [1347, 511] on button "Save" at bounding box center [1345, 507] width 37 height 33
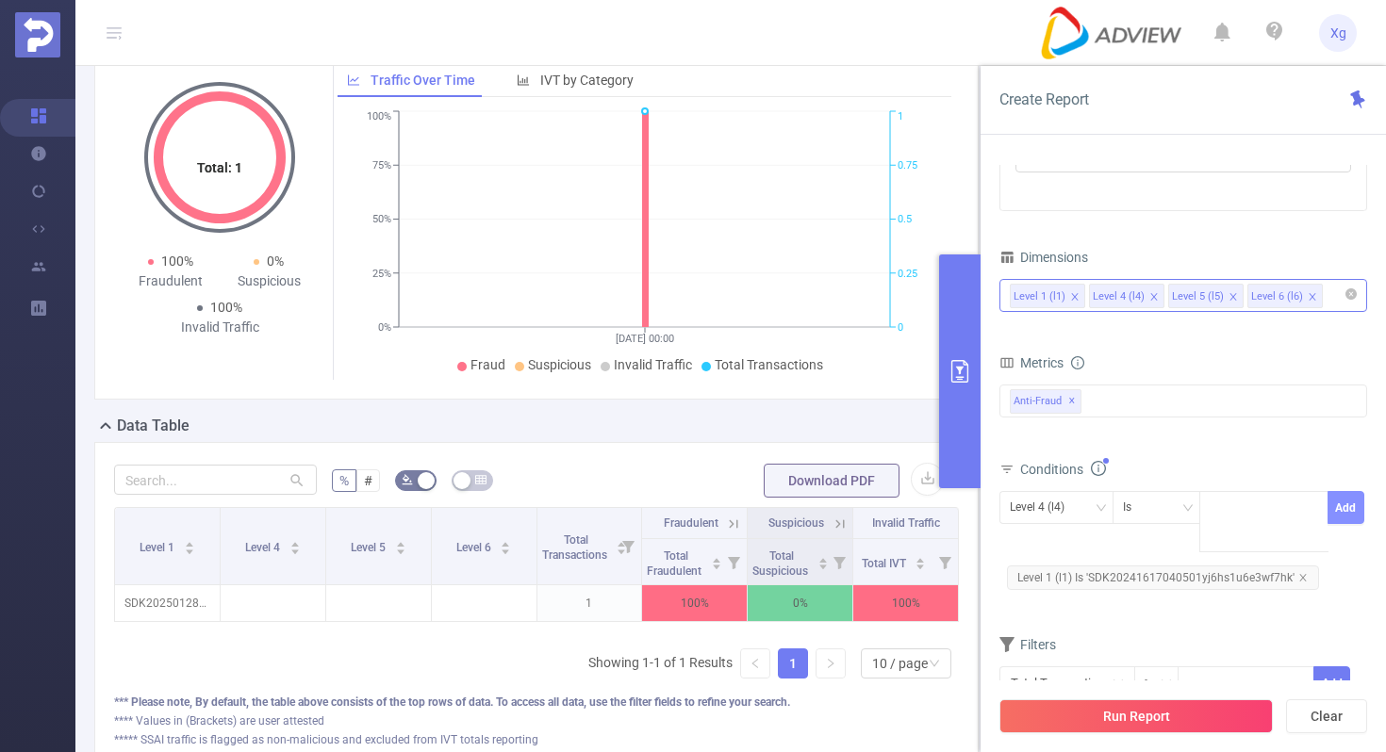
scroll to position [0, 0]
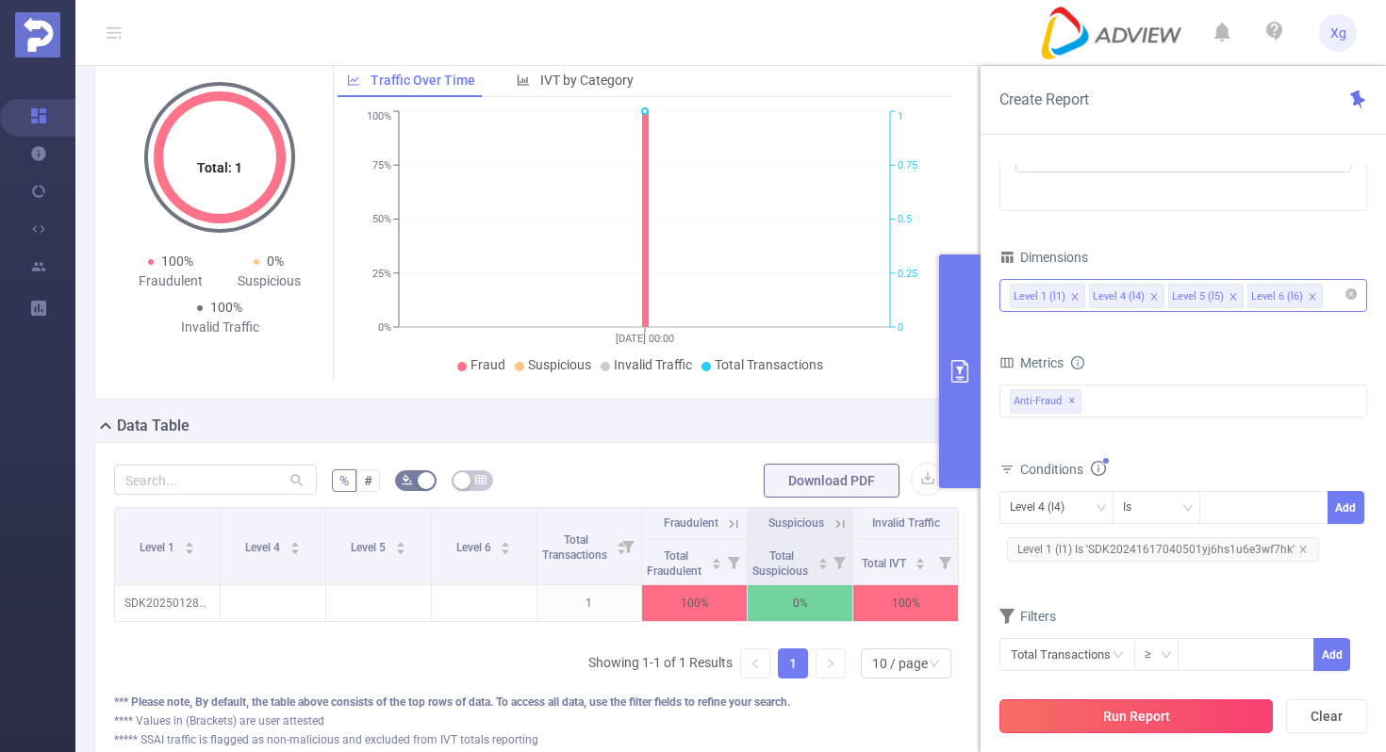
click at [1093, 704] on button "Run Report" at bounding box center [1135, 716] width 273 height 34
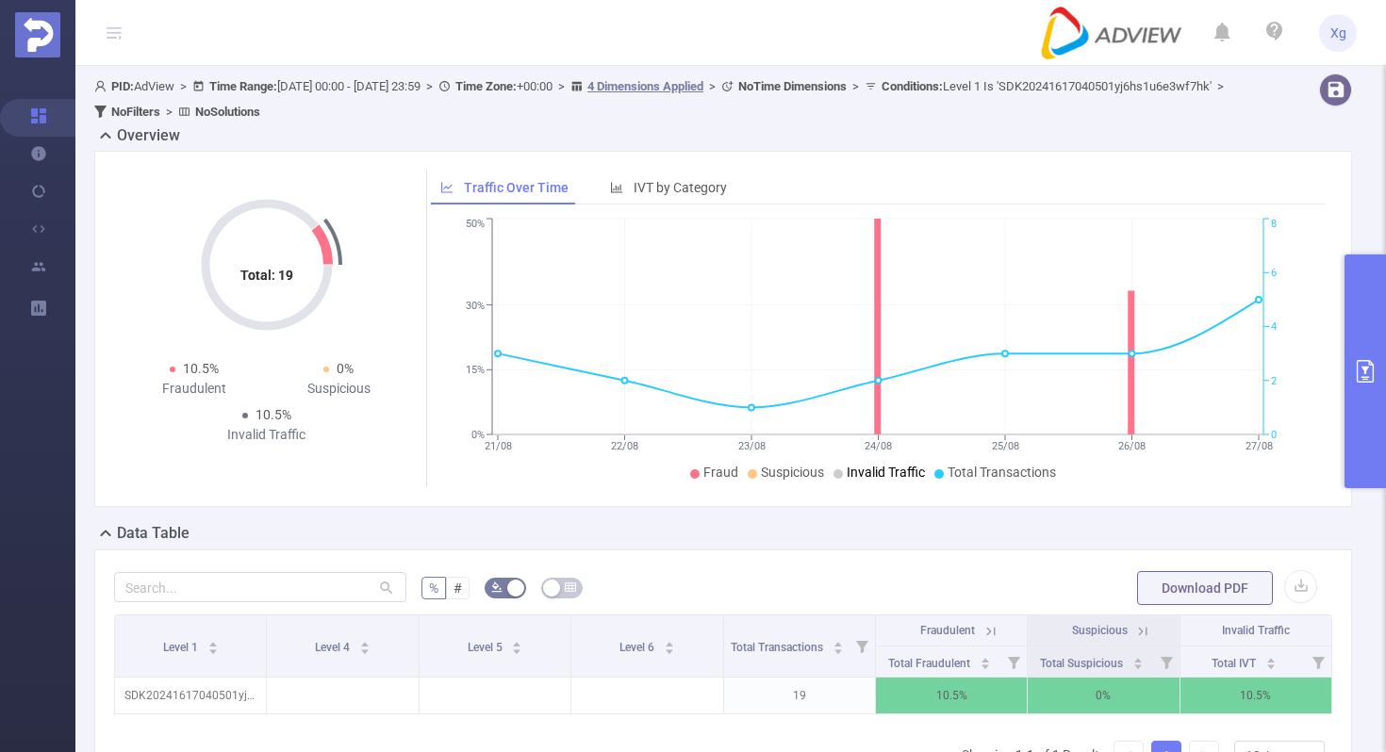
click at [779, 136] on div "Overview" at bounding box center [730, 137] width 1273 height 26
